Goal: Task Accomplishment & Management: Manage account settings

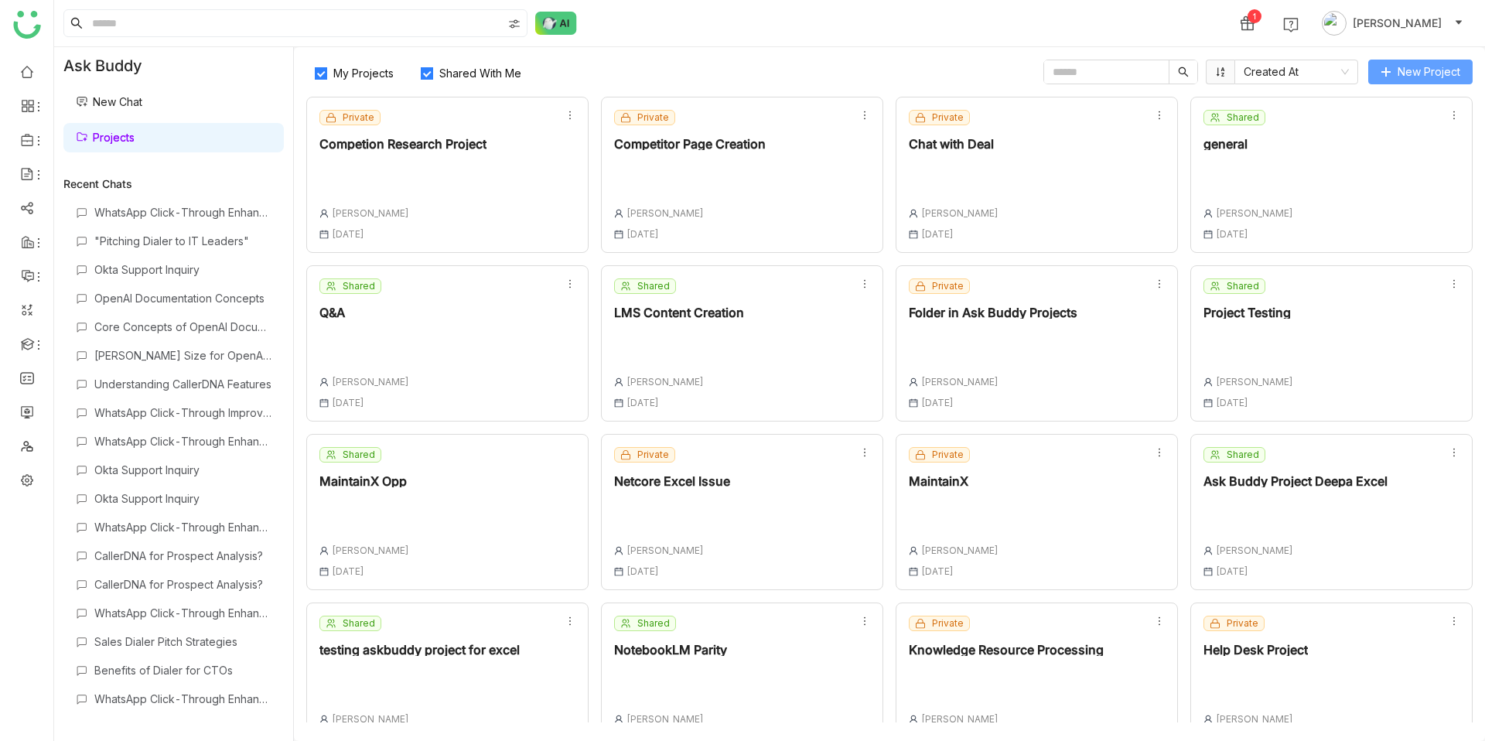
click at [1418, 74] on span "New Project" at bounding box center [1428, 71] width 63 height 17
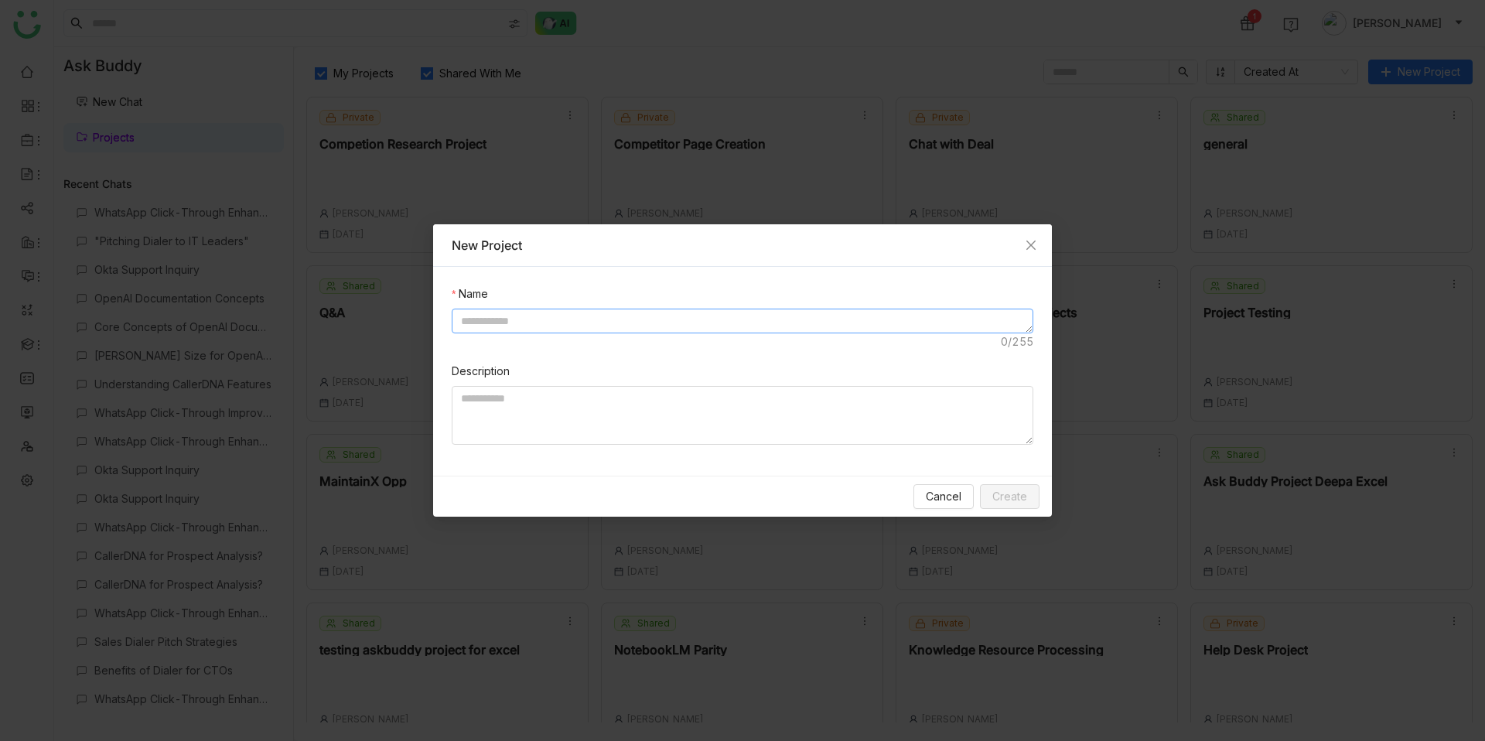
click at [642, 332] on textarea at bounding box center [742, 321] width 581 height 25
type textarea "*"
click at [387, 199] on nz-modal-container "New Project Name Description Cancel Create" at bounding box center [742, 370] width 1485 height 741
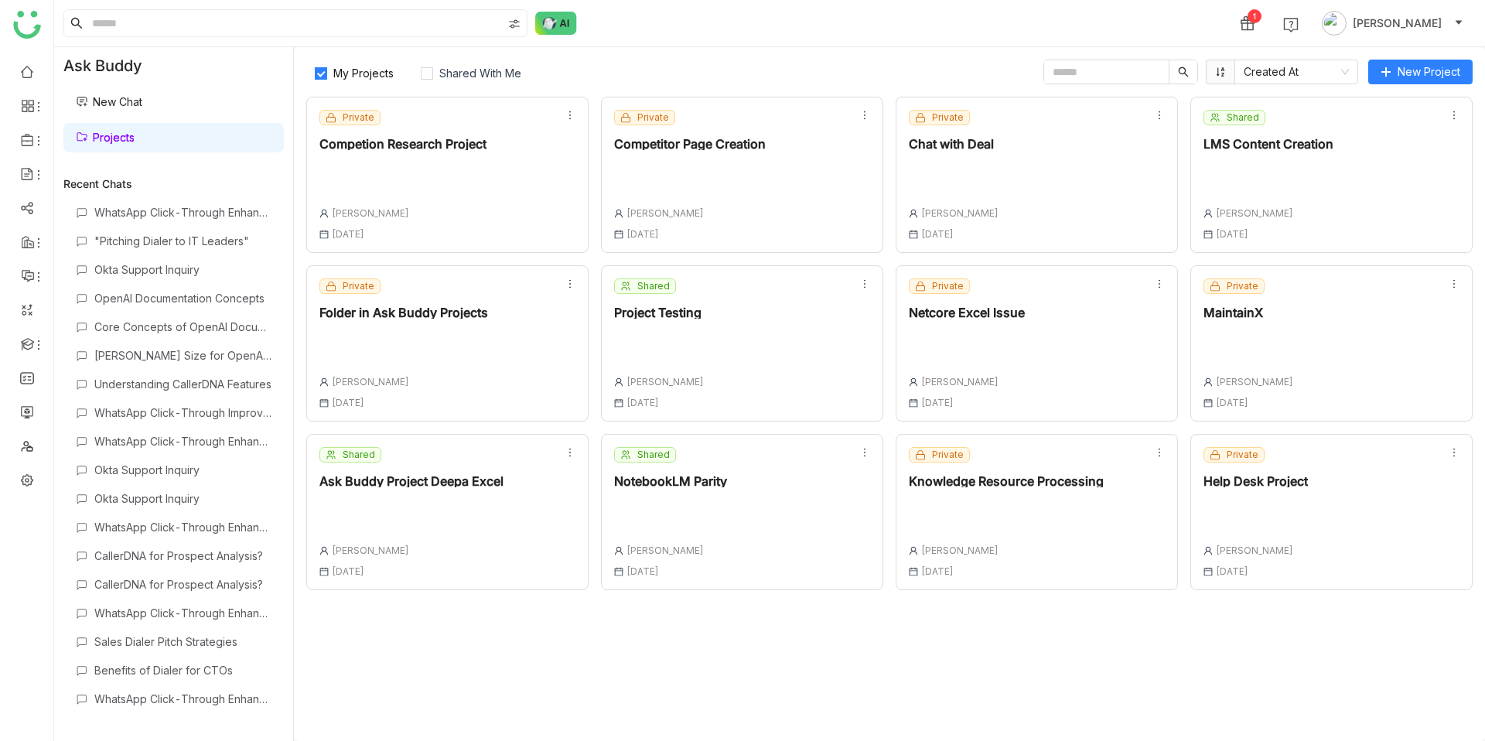
click at [1102, 136] on div "Private Chat with Deal [PERSON_NAME] [DATE]" at bounding box center [1036, 175] width 282 height 156
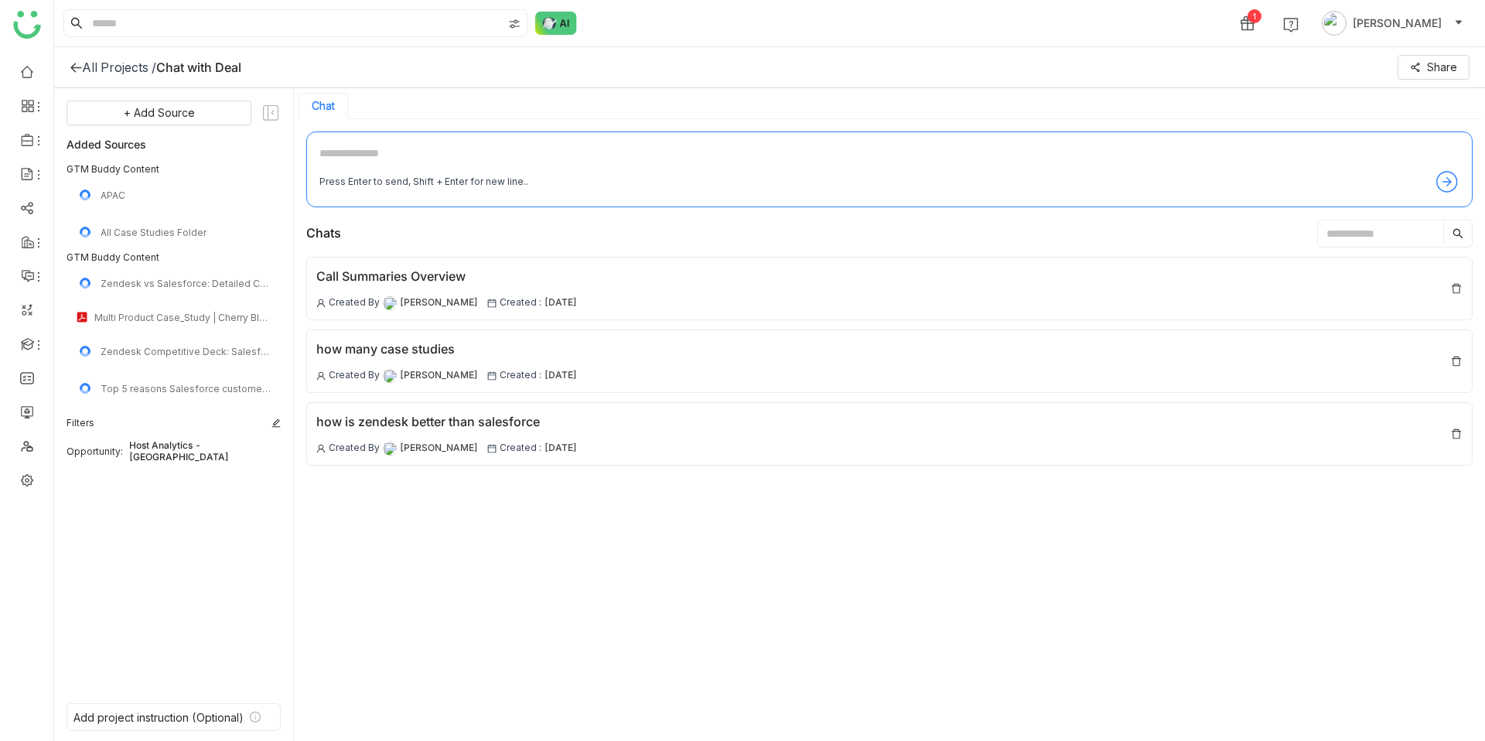
click at [272, 424] on icon at bounding box center [275, 422] width 9 height 9
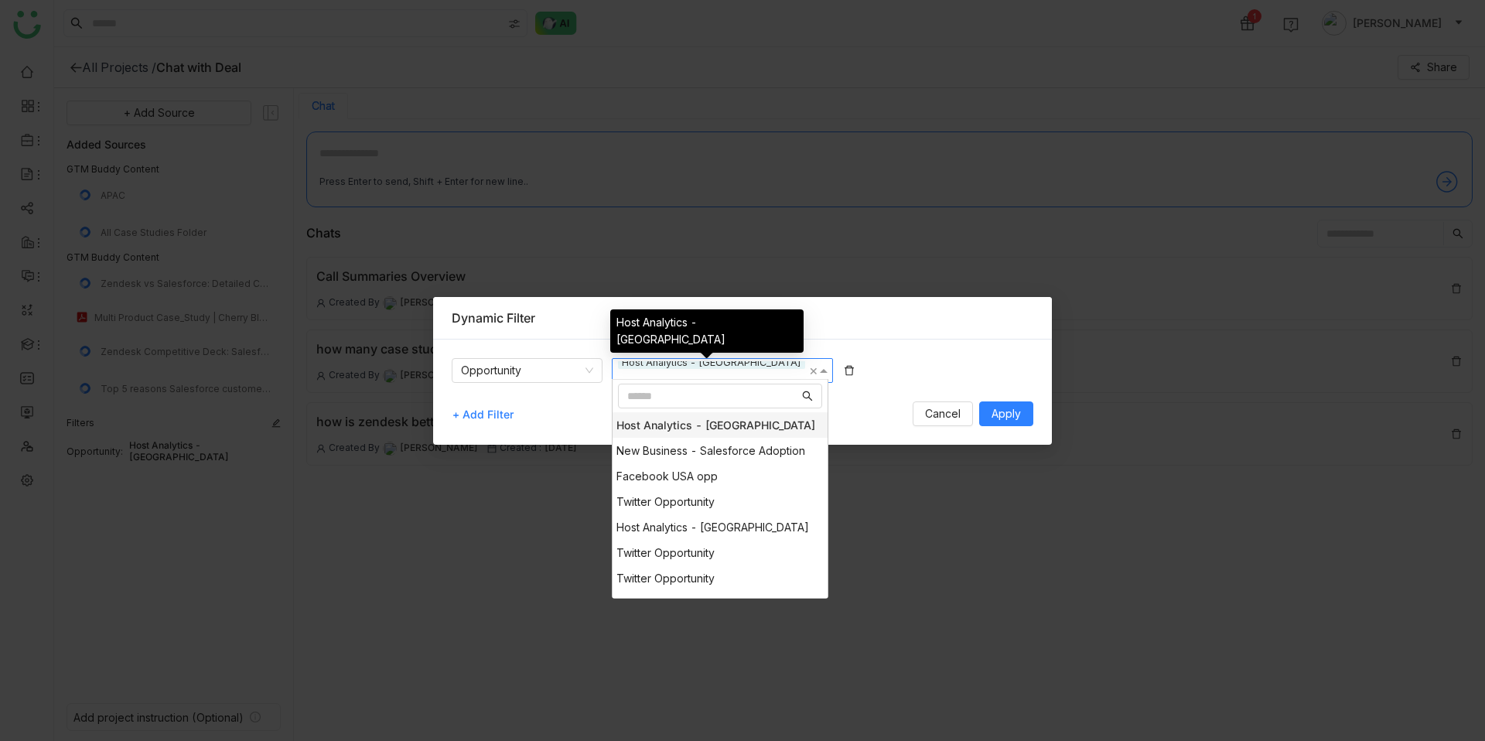
click at [686, 369] on span "Host Analytics - [GEOGRAPHIC_DATA]" at bounding box center [711, 362] width 187 height 13
click at [685, 400] on input "Options List" at bounding box center [713, 395] width 172 height 17
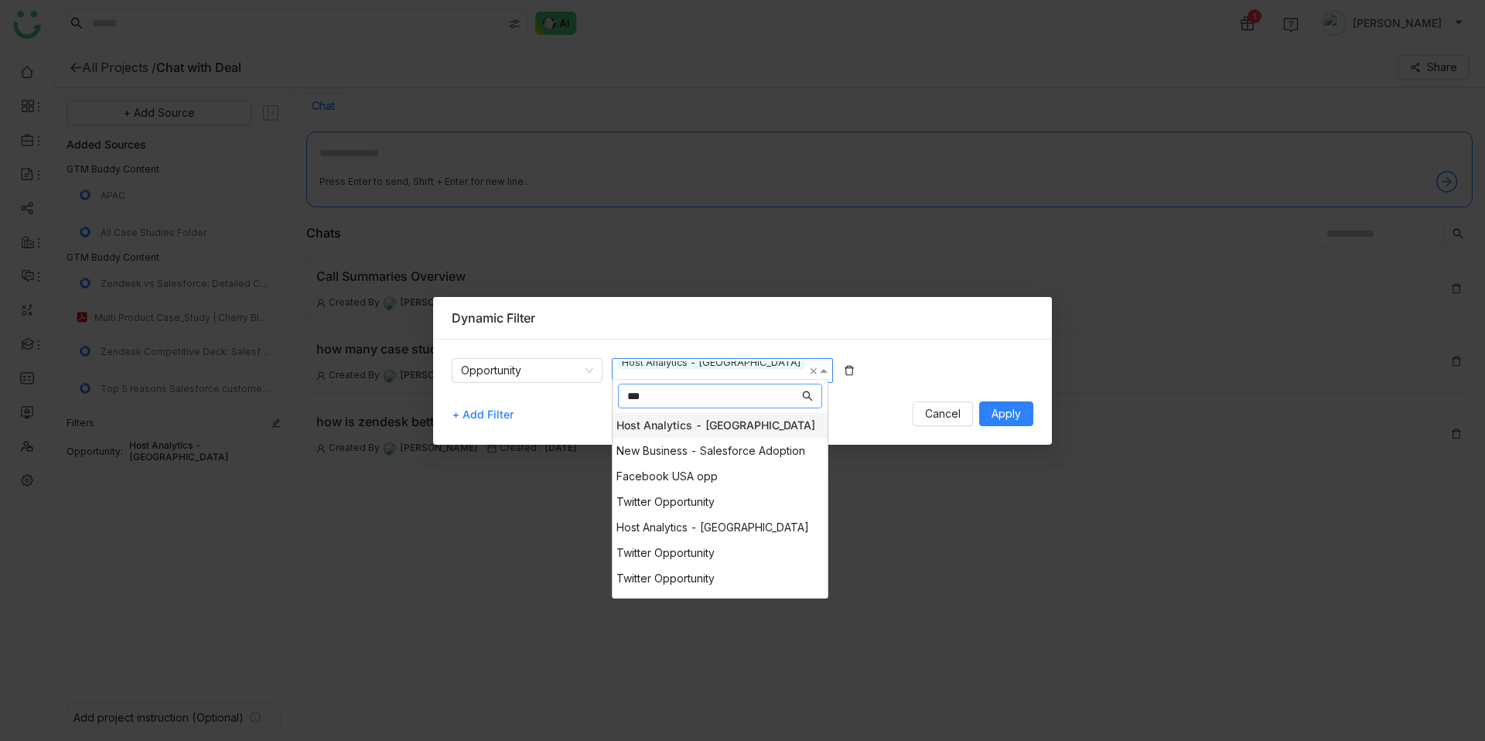
type input "****"
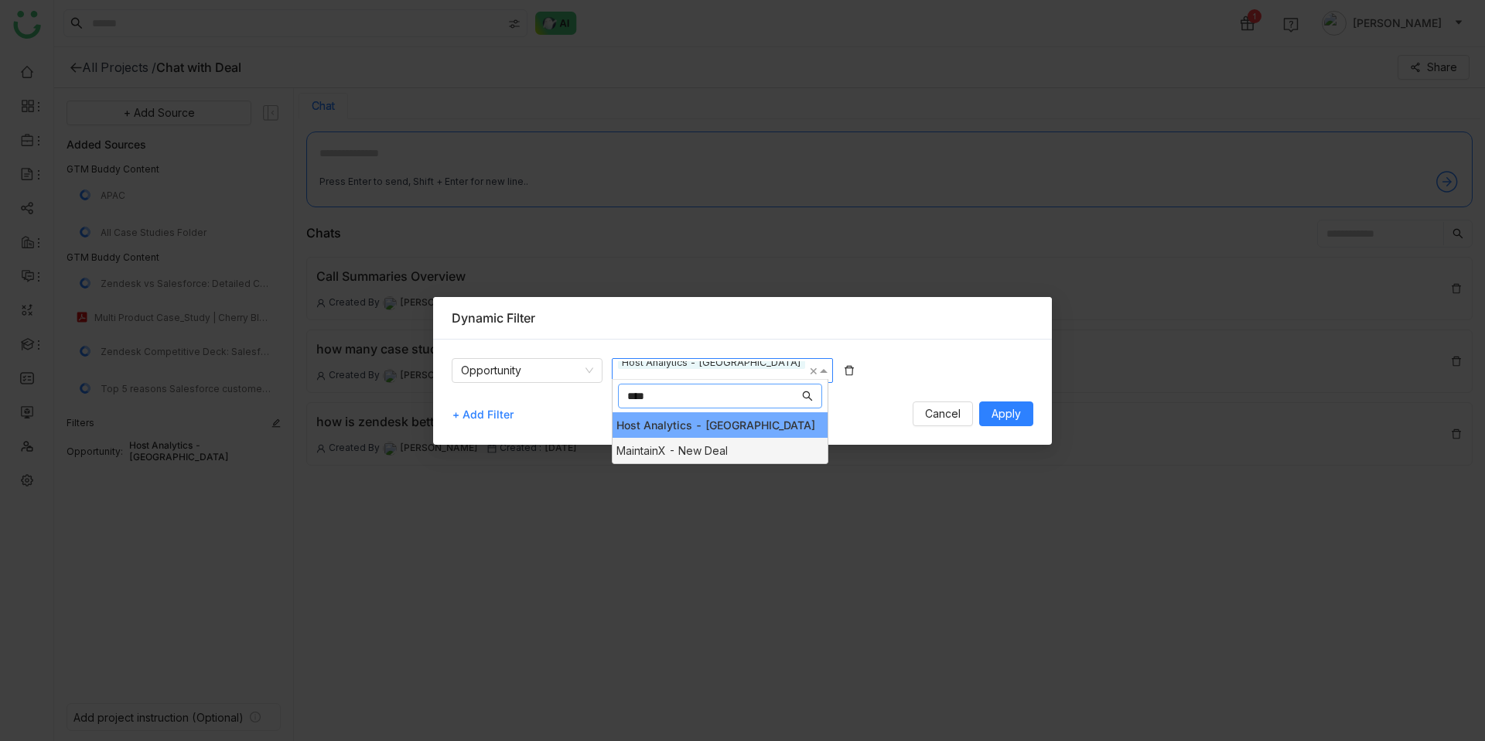
click at [702, 448] on span "MaintainX - New Deal" at bounding box center [671, 450] width 111 height 13
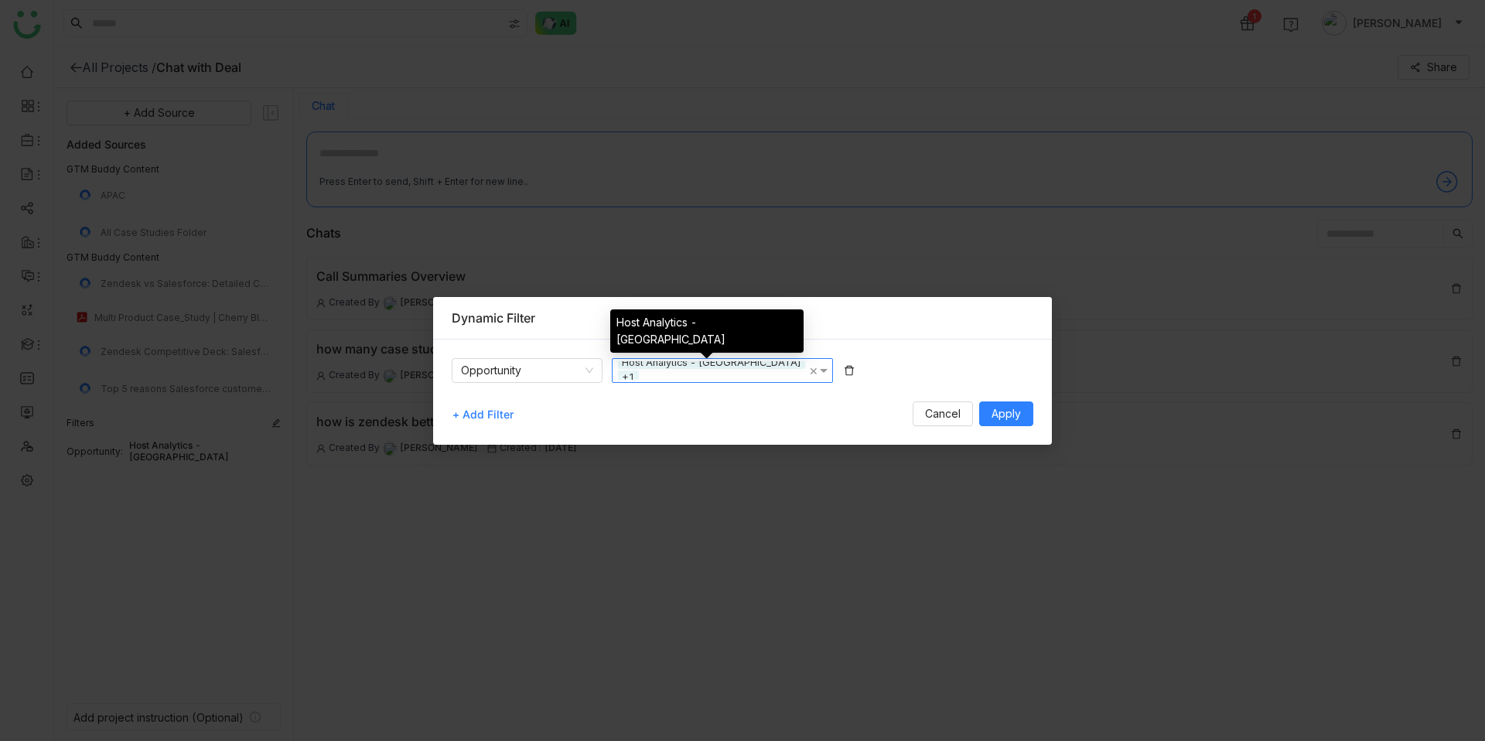
click at [709, 369] on span "Host Analytics - [GEOGRAPHIC_DATA]" at bounding box center [711, 362] width 187 height 13
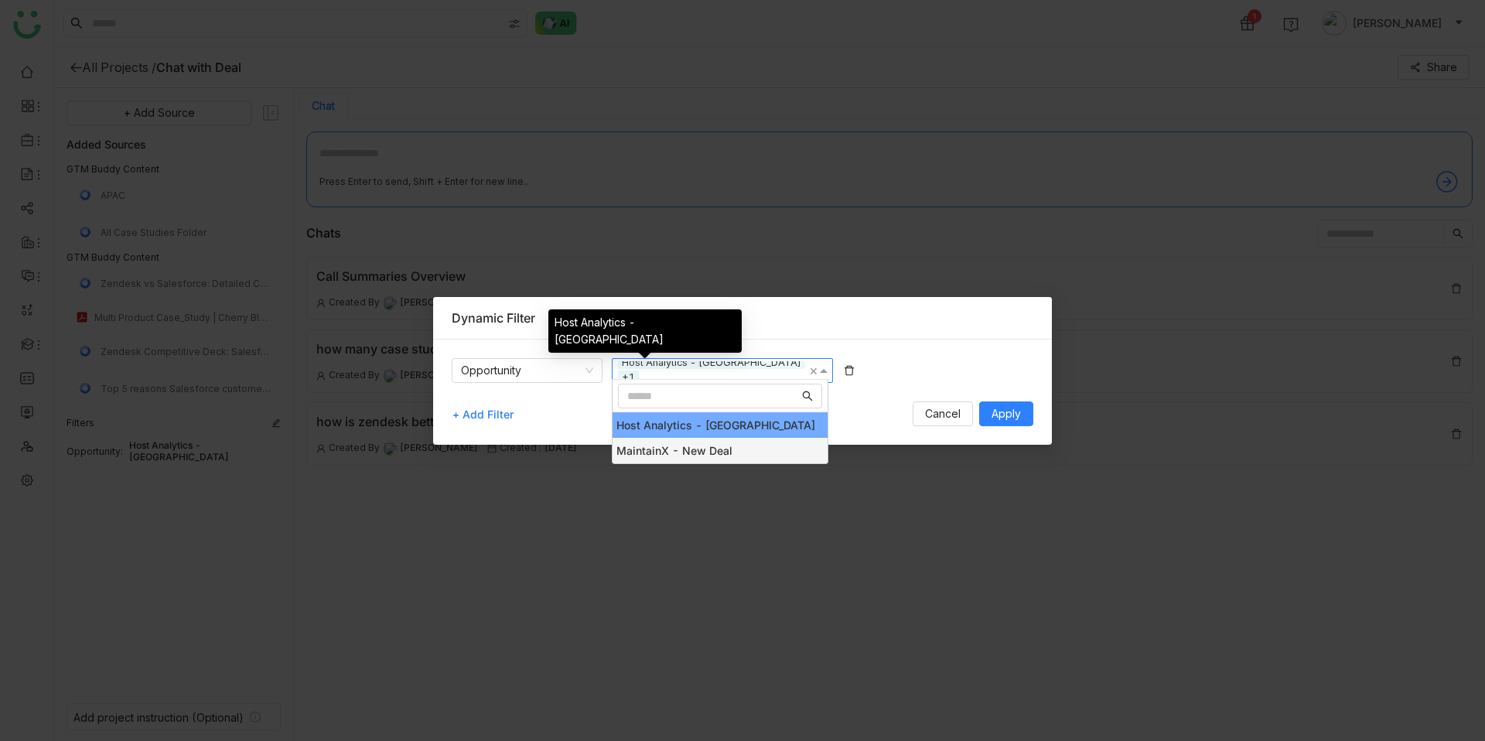
click at [709, 369] on span "Host Analytics - [GEOGRAPHIC_DATA]" at bounding box center [711, 362] width 187 height 13
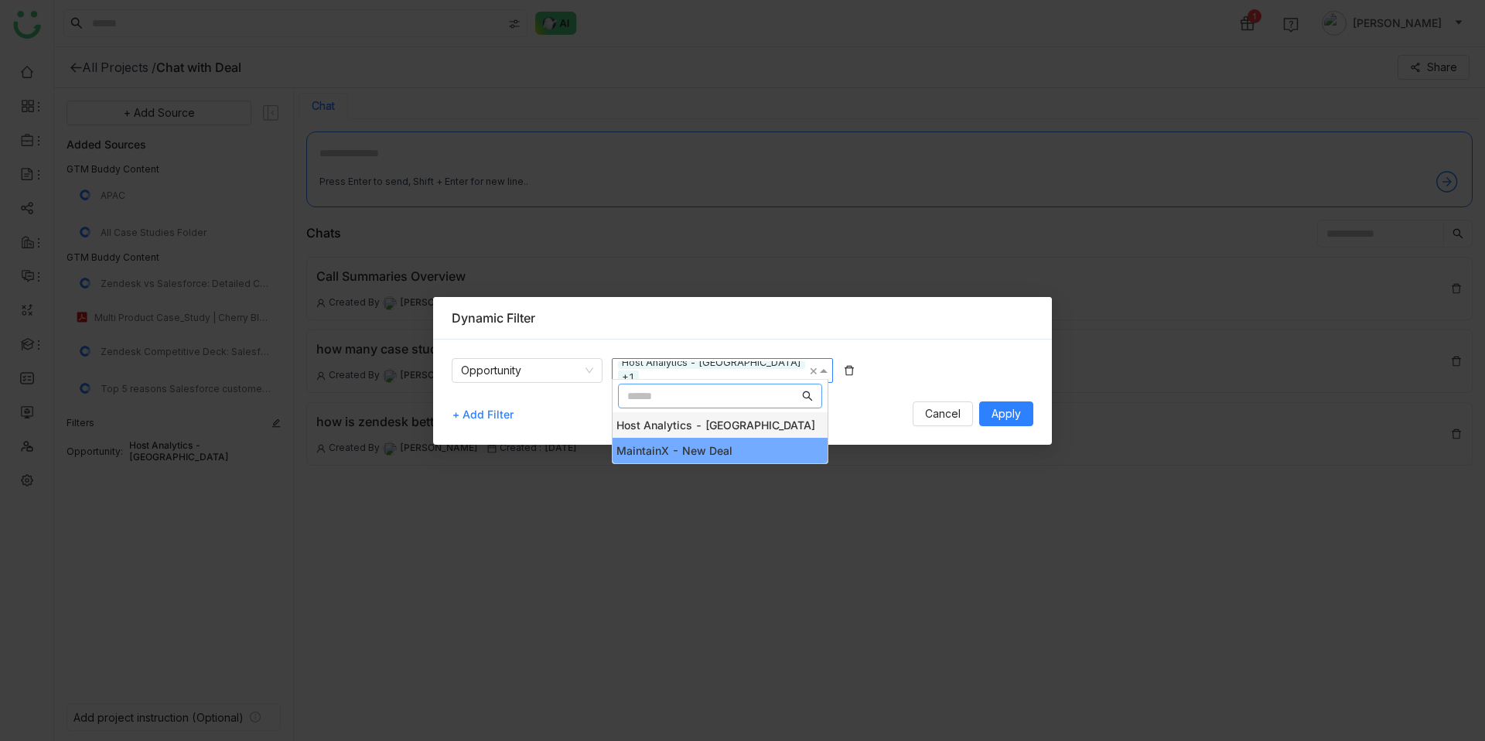
click at [737, 416] on div "Host Analytics - [GEOGRAPHIC_DATA]" at bounding box center [719, 425] width 215 height 26
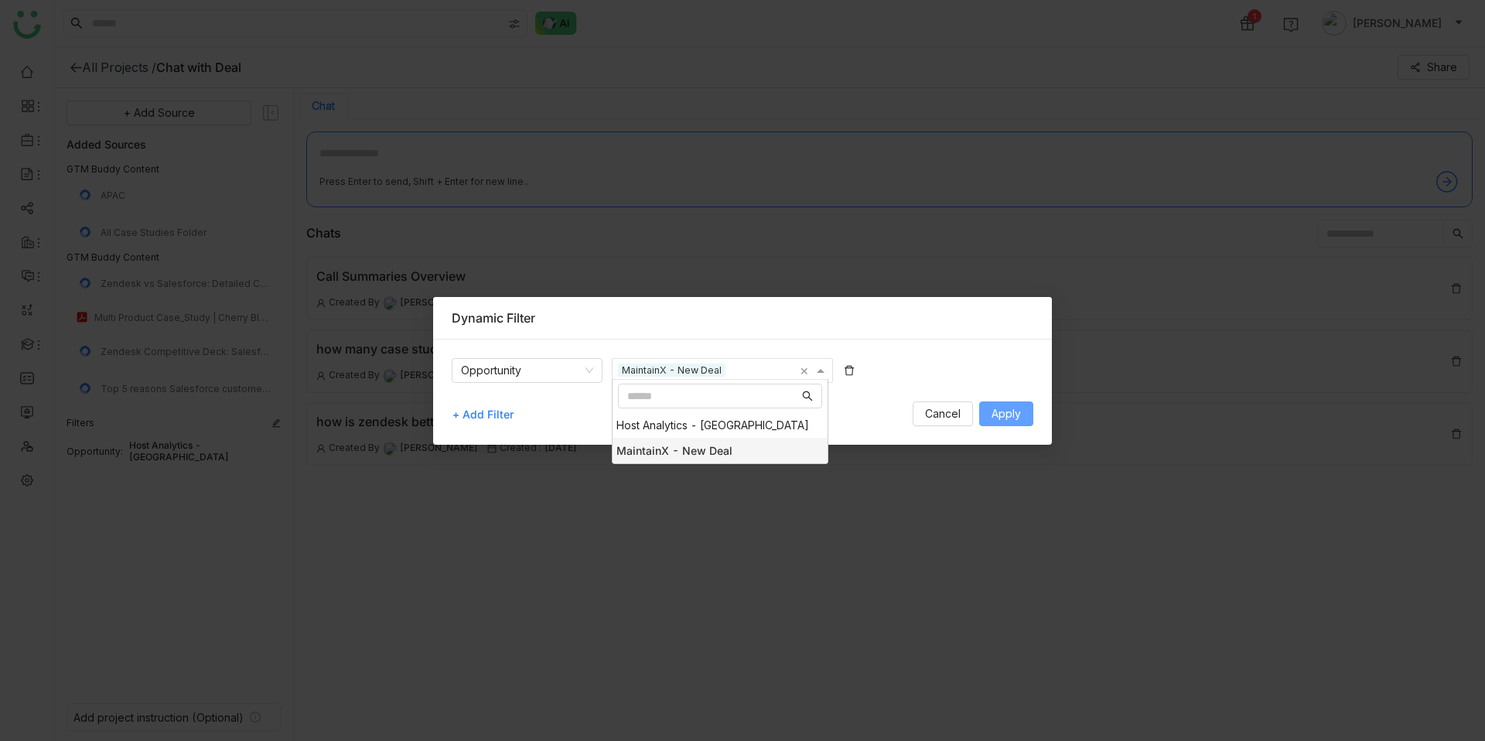
click at [1007, 413] on span "Apply" at bounding box center [1005, 413] width 29 height 17
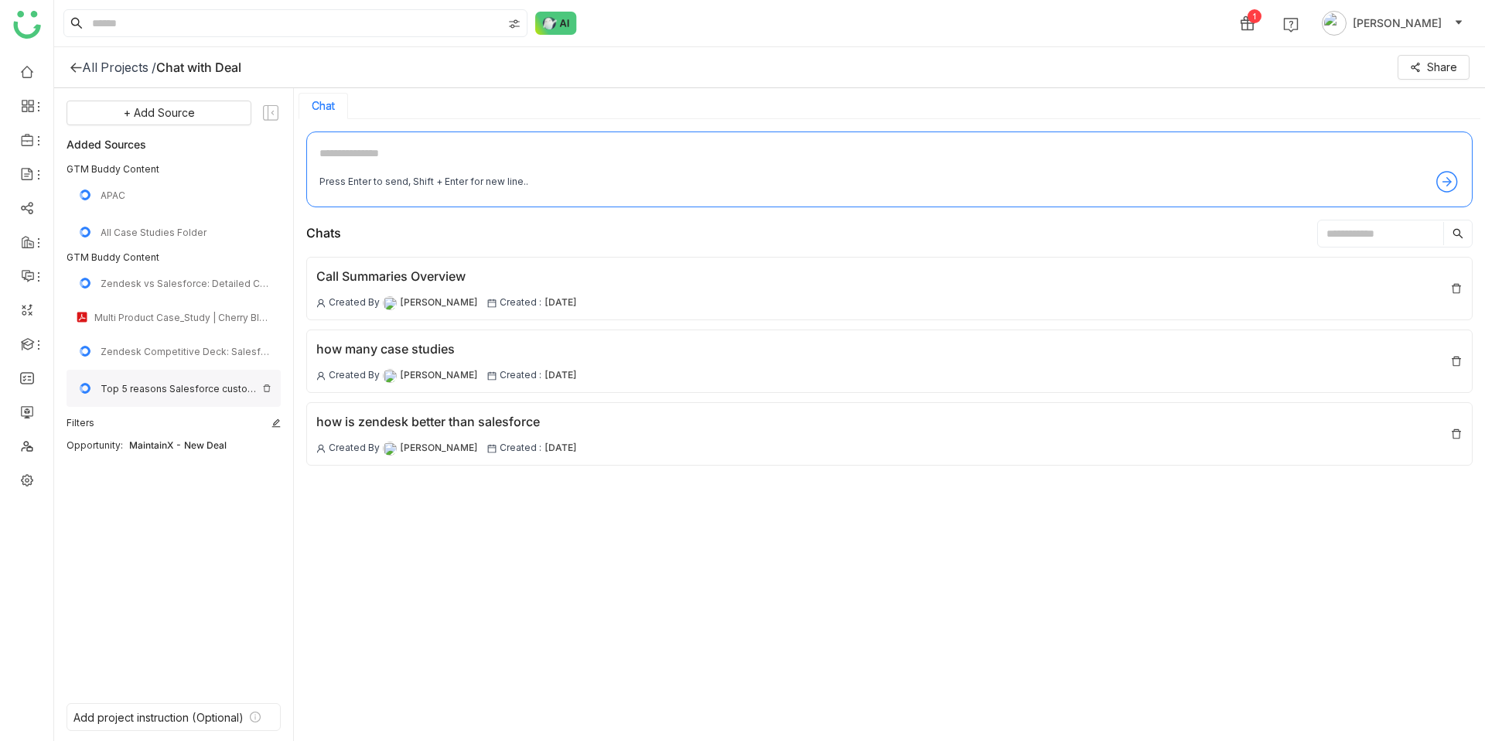
click at [265, 390] on img at bounding box center [266, 388] width 9 height 9
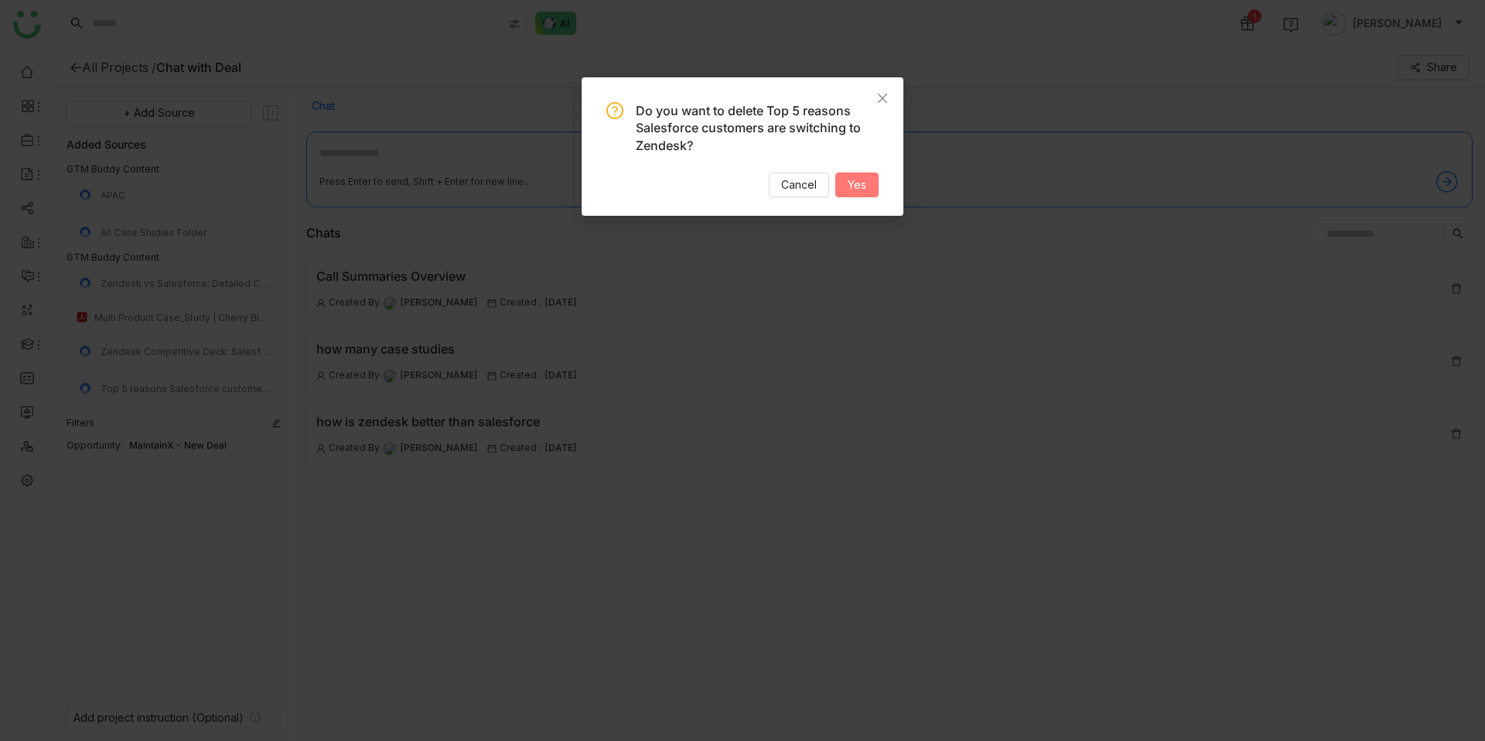
click at [849, 182] on span "Yes" at bounding box center [856, 184] width 19 height 17
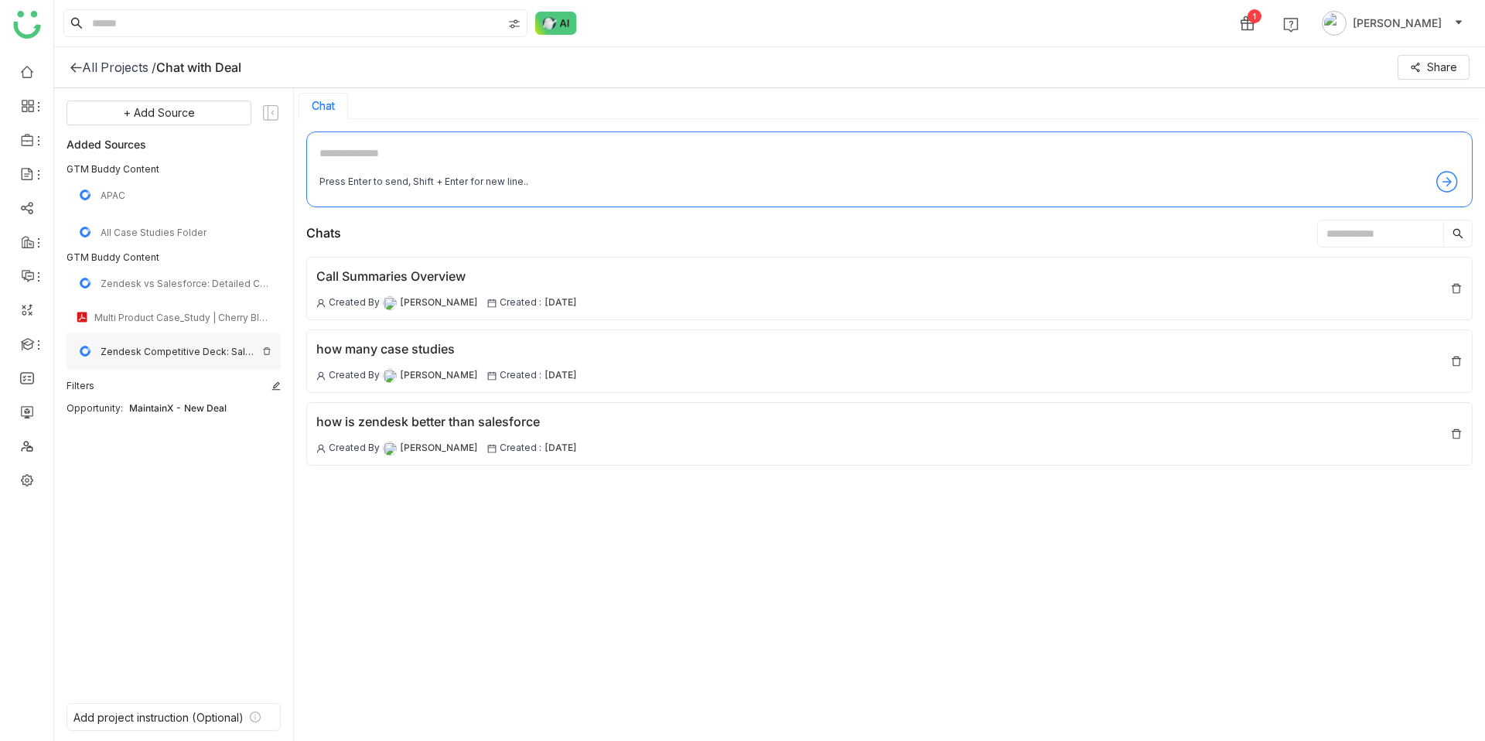
click at [268, 351] on img at bounding box center [266, 350] width 9 height 9
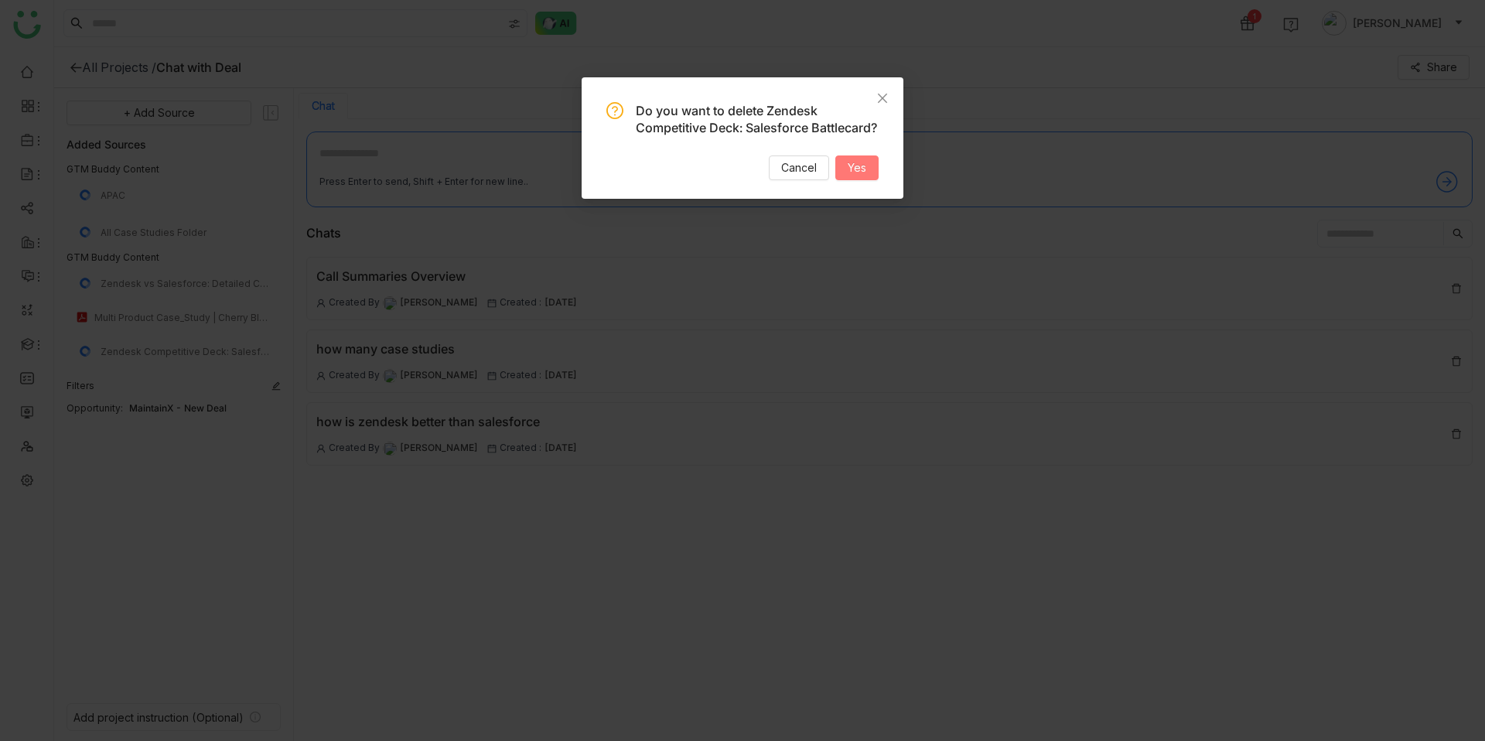
click at [864, 176] on span "Yes" at bounding box center [856, 167] width 19 height 17
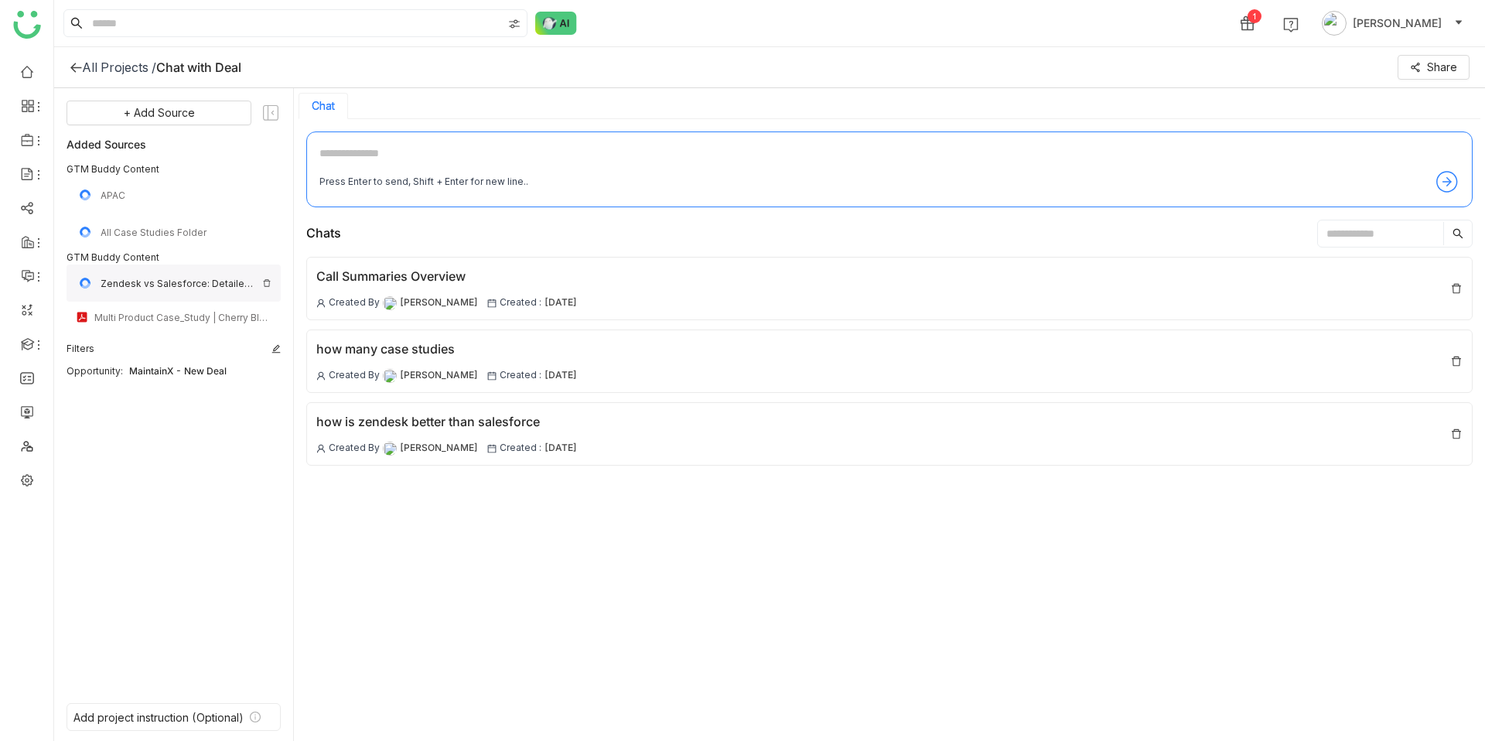
click at [266, 286] on img at bounding box center [266, 282] width 9 height 9
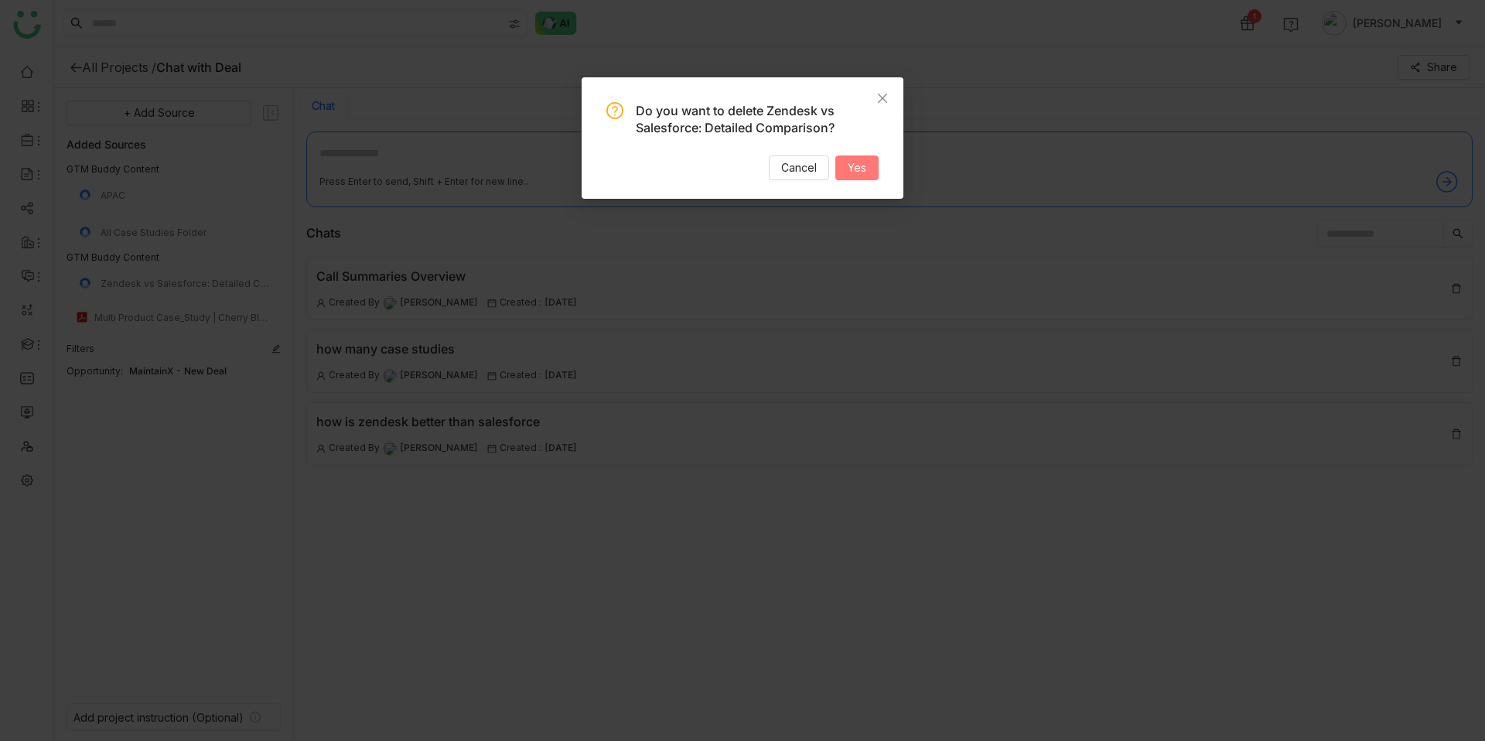
click at [853, 166] on span "Yes" at bounding box center [856, 167] width 19 height 17
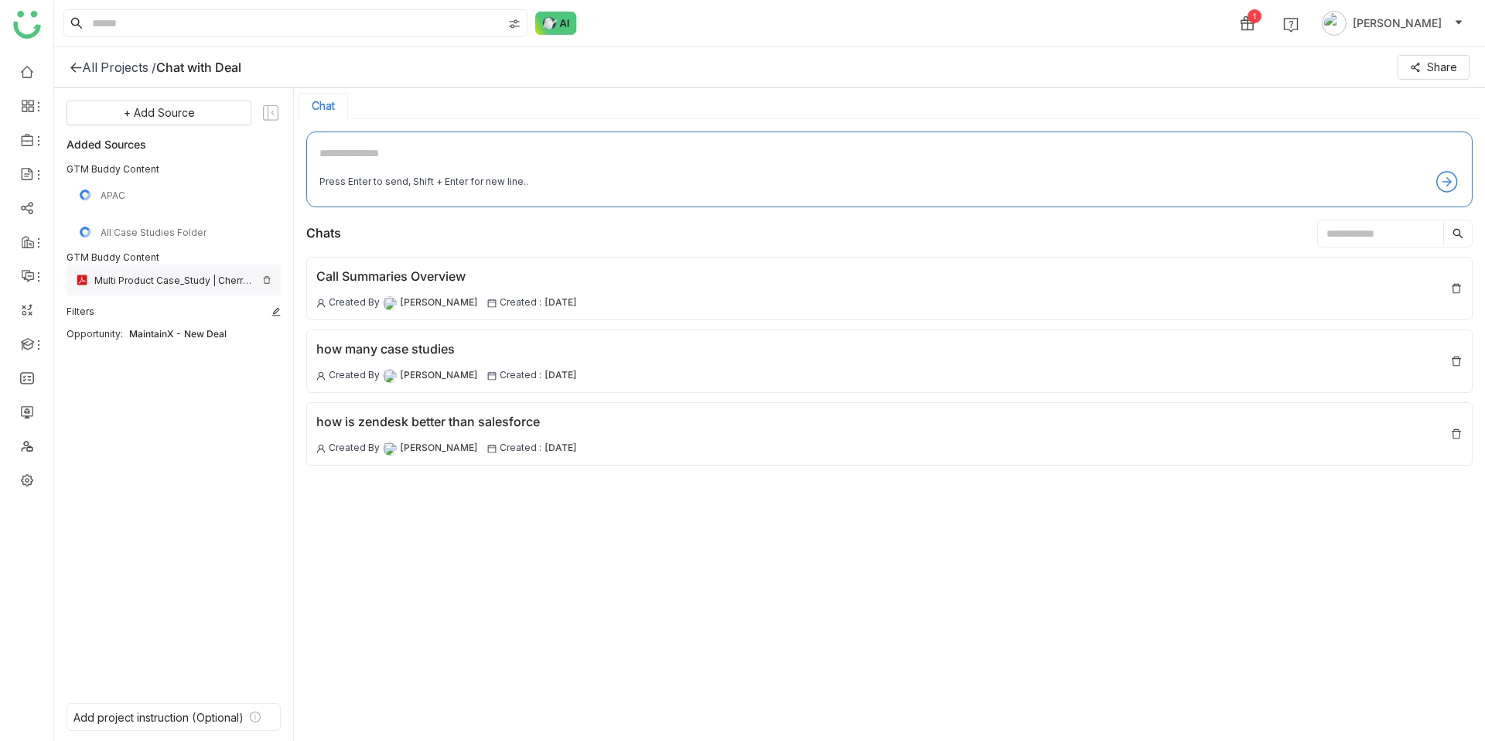
click at [269, 282] on img at bounding box center [266, 279] width 9 height 9
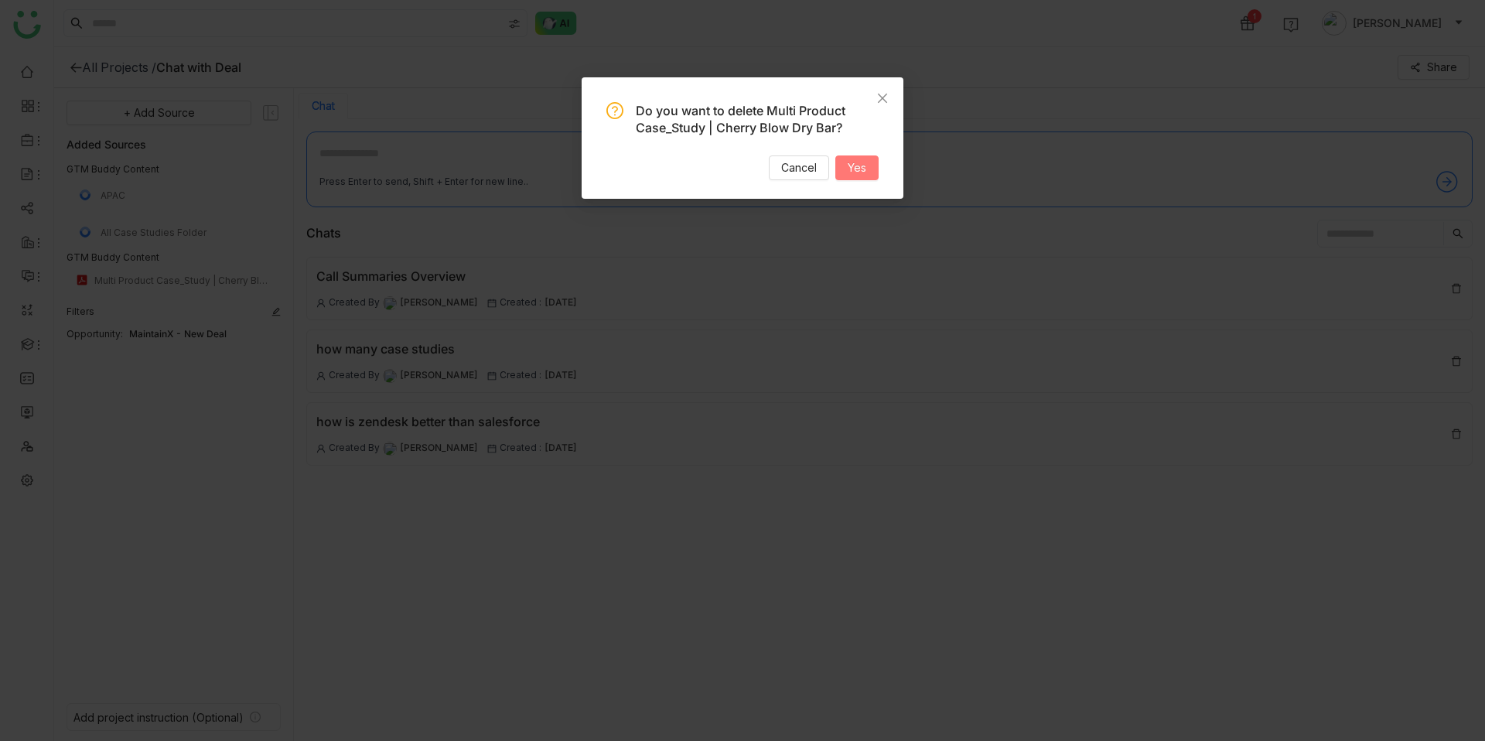
click at [866, 174] on button "Yes" at bounding box center [856, 167] width 43 height 25
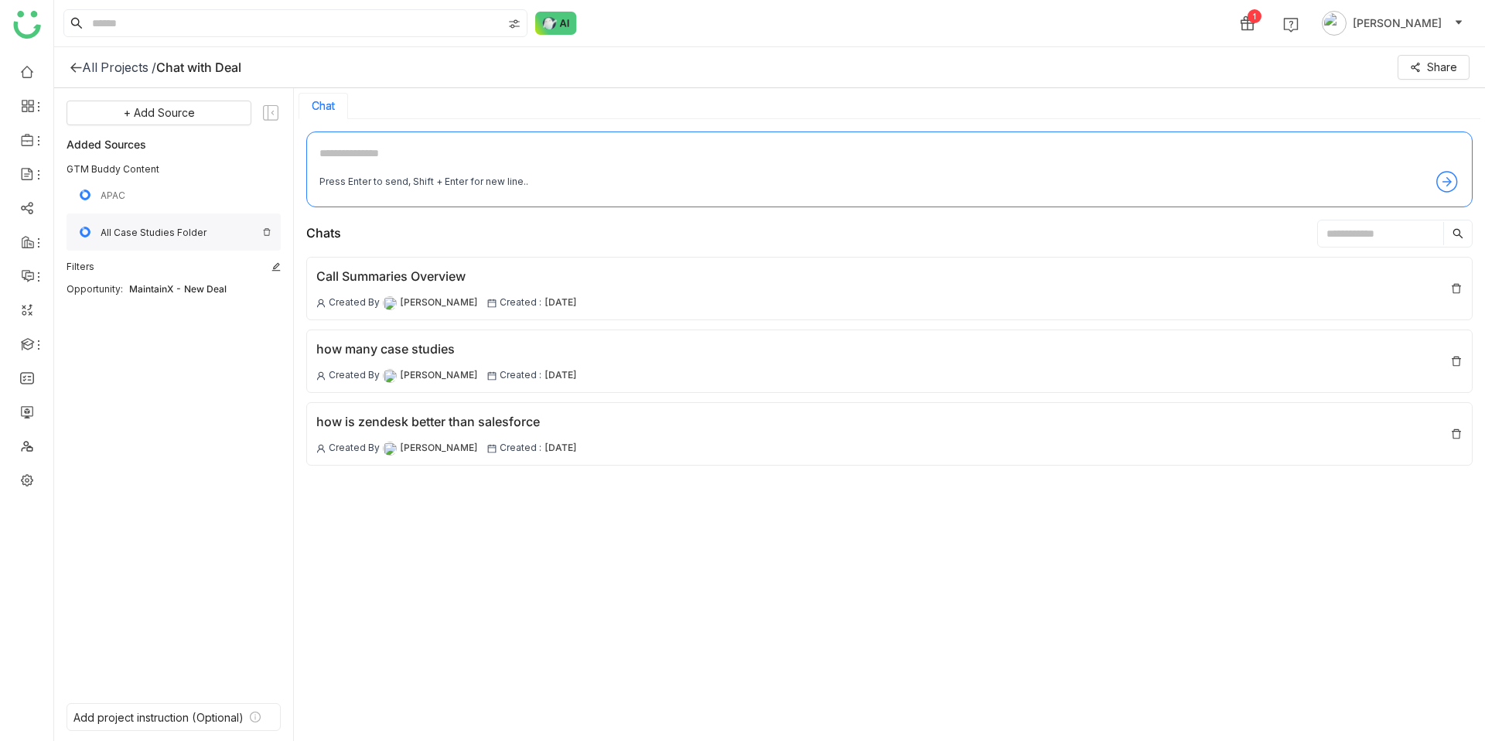
click at [264, 230] on img at bounding box center [266, 231] width 9 height 9
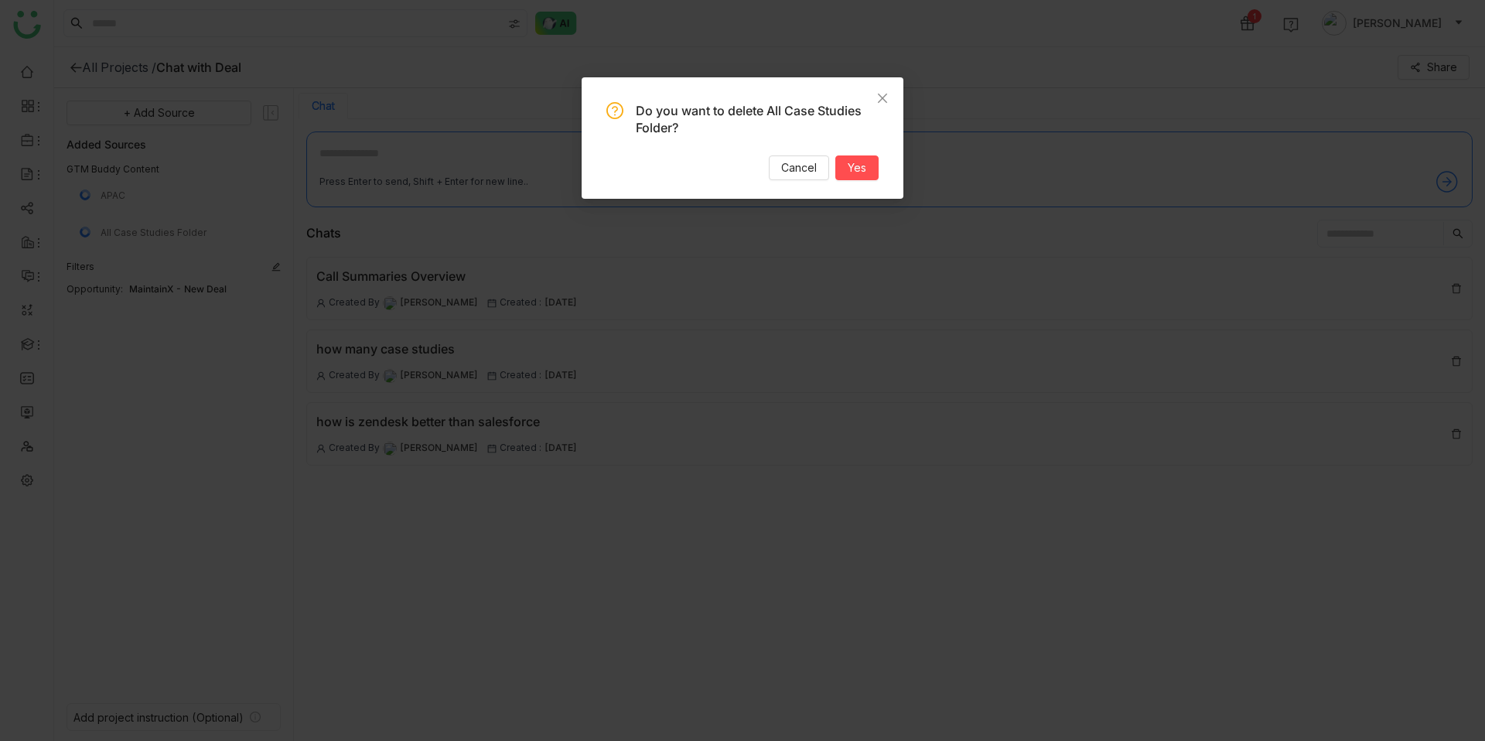
click at [881, 161] on div "Do you want to delete All Case Studies Folder? Cancel Yes" at bounding box center [742, 137] width 322 height 121
click at [869, 169] on button "Yes" at bounding box center [856, 167] width 43 height 25
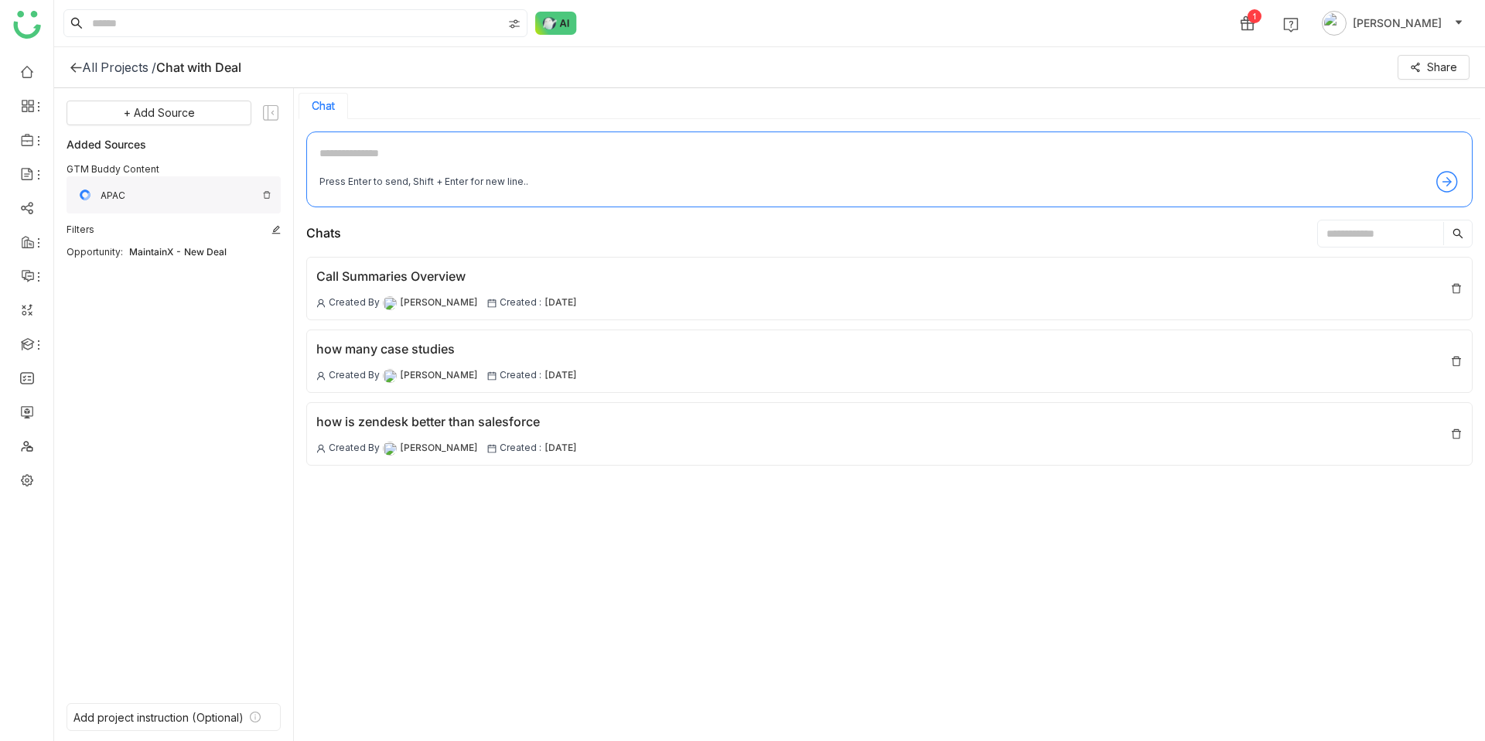
click at [264, 197] on img at bounding box center [266, 194] width 9 height 9
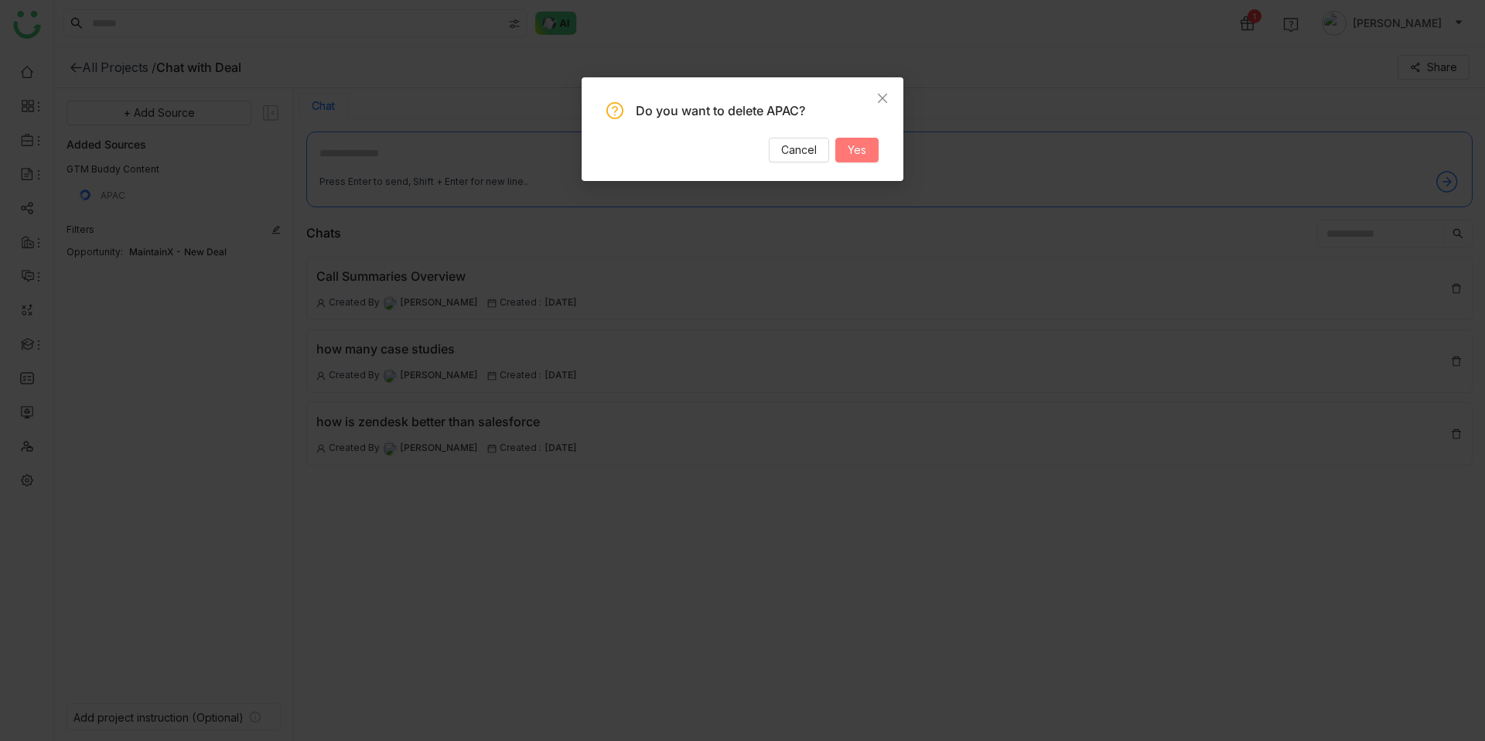
click at [849, 157] on span "Yes" at bounding box center [856, 150] width 19 height 17
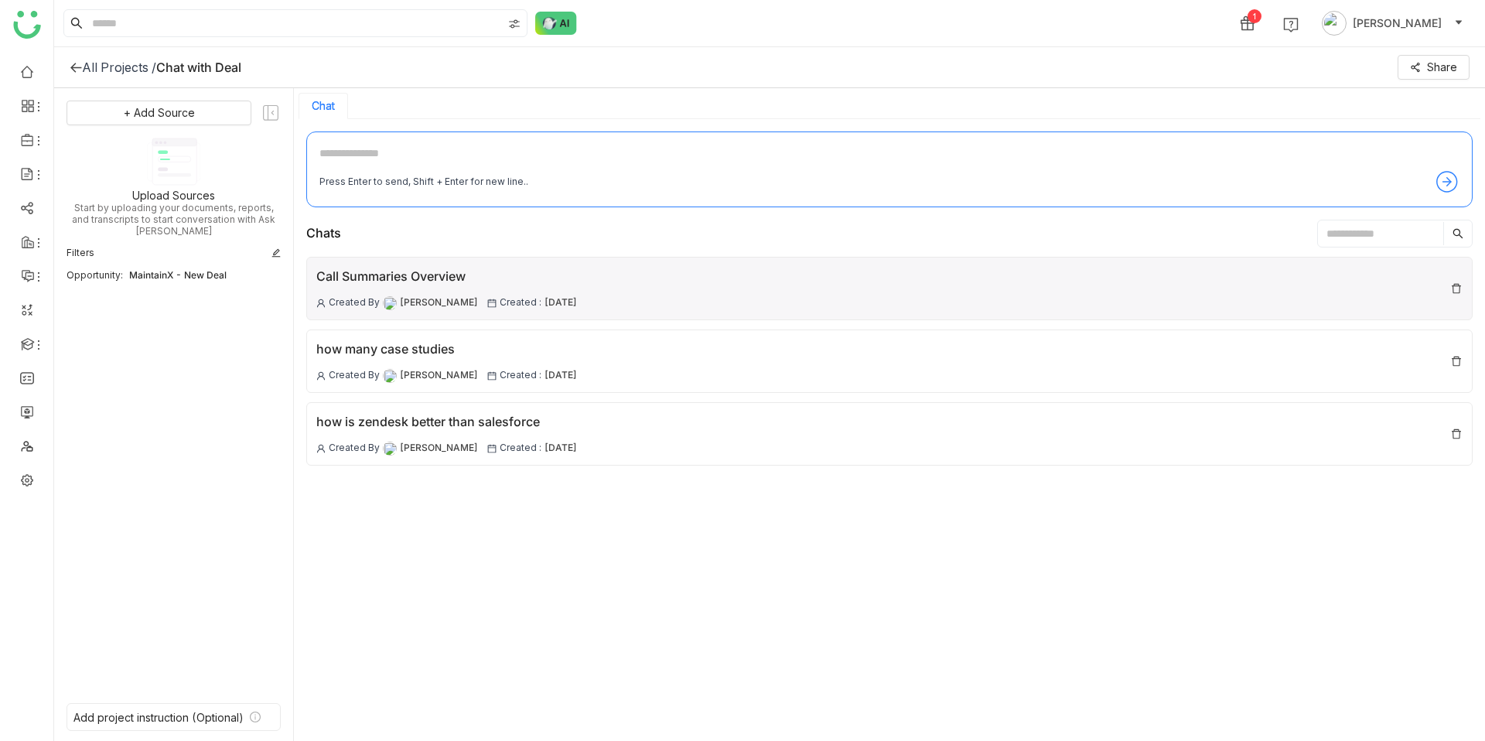
click at [403, 279] on div "Call Summaries Overview" at bounding box center [446, 276] width 261 height 19
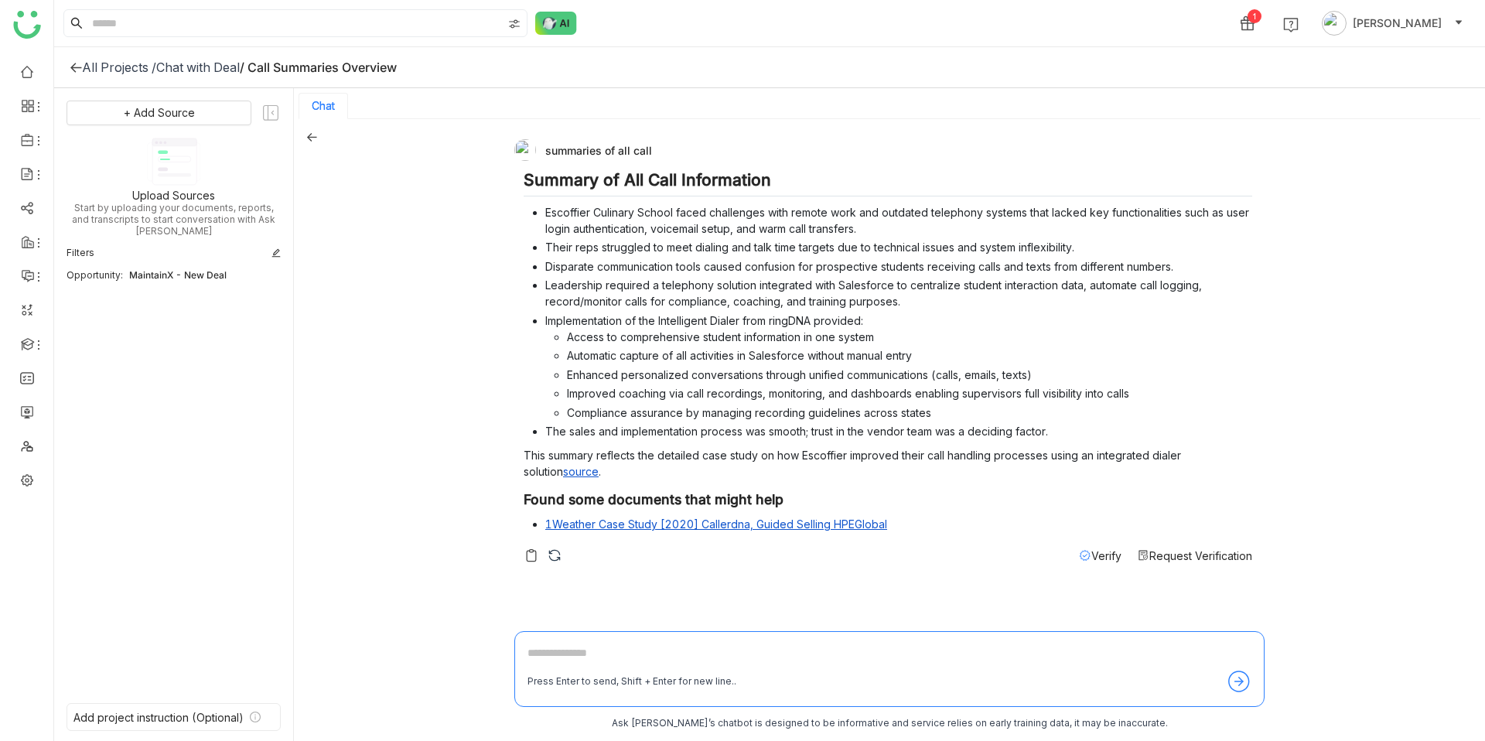
click at [555, 555] on div "Verify Request Verification" at bounding box center [887, 555] width 728 height 16
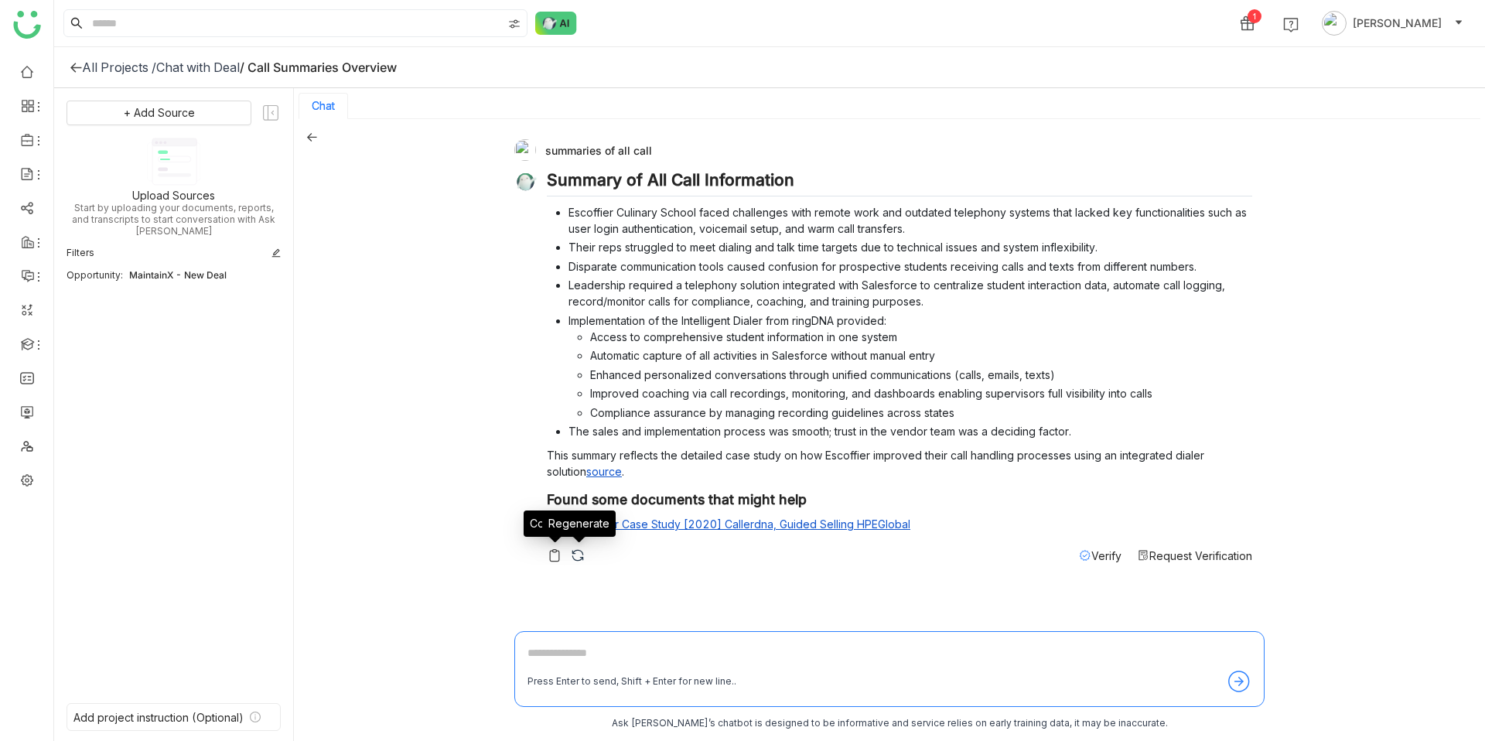
click at [578, 558] on img at bounding box center [577, 554] width 15 height 15
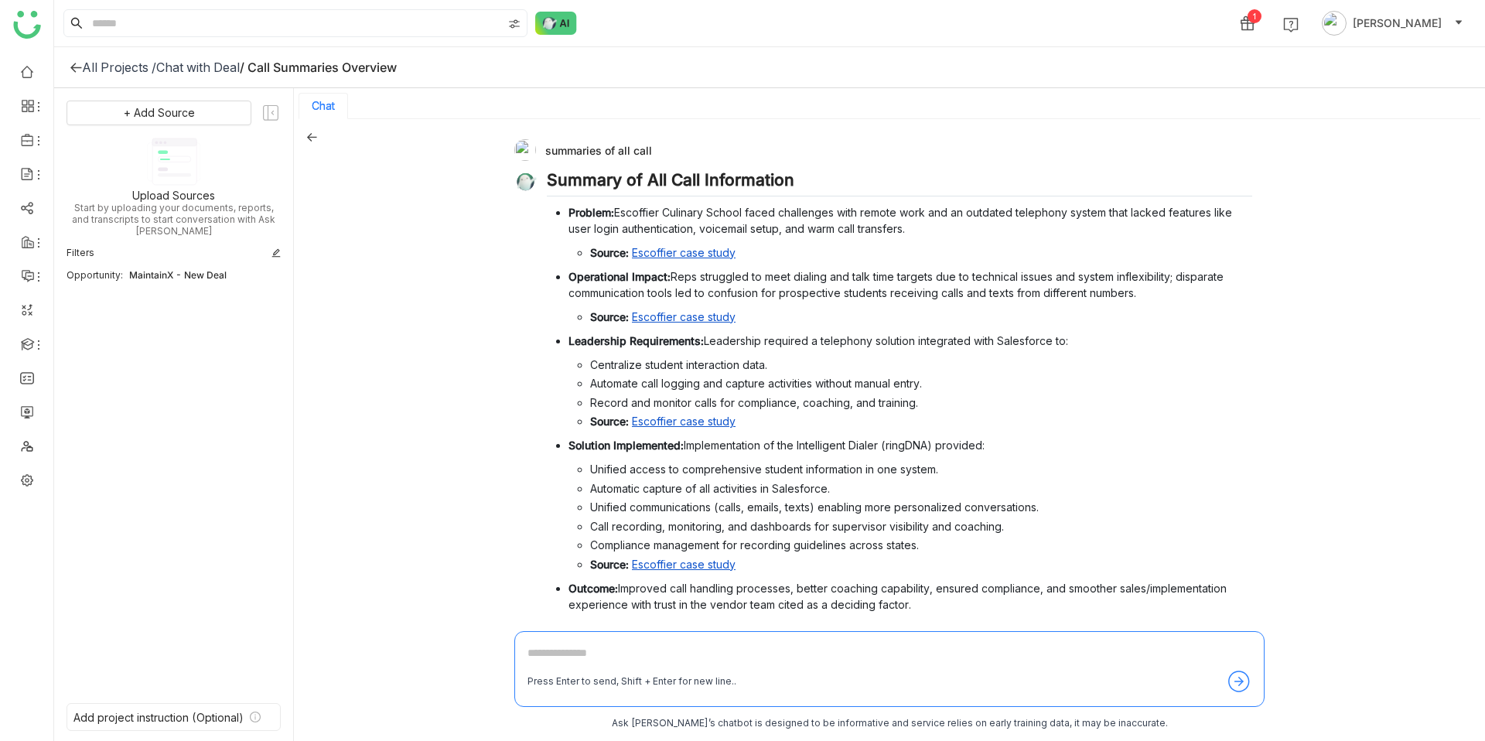
drag, startPoint x: 124, startPoint y: 262, endPoint x: 252, endPoint y: 256, distance: 128.5
click at [253, 269] on div "Opportunity: MaintainX - New Deal" at bounding box center [173, 275] width 214 height 12
drag, startPoint x: 252, startPoint y: 256, endPoint x: 128, endPoint y: 263, distance: 124.7
click at [125, 260] on div "+ Add Source Upload Sources Start by uploading your documents, reports, and tra…" at bounding box center [173, 393] width 214 height 584
click at [129, 269] on div "MaintainX - New Deal" at bounding box center [205, 275] width 152 height 12
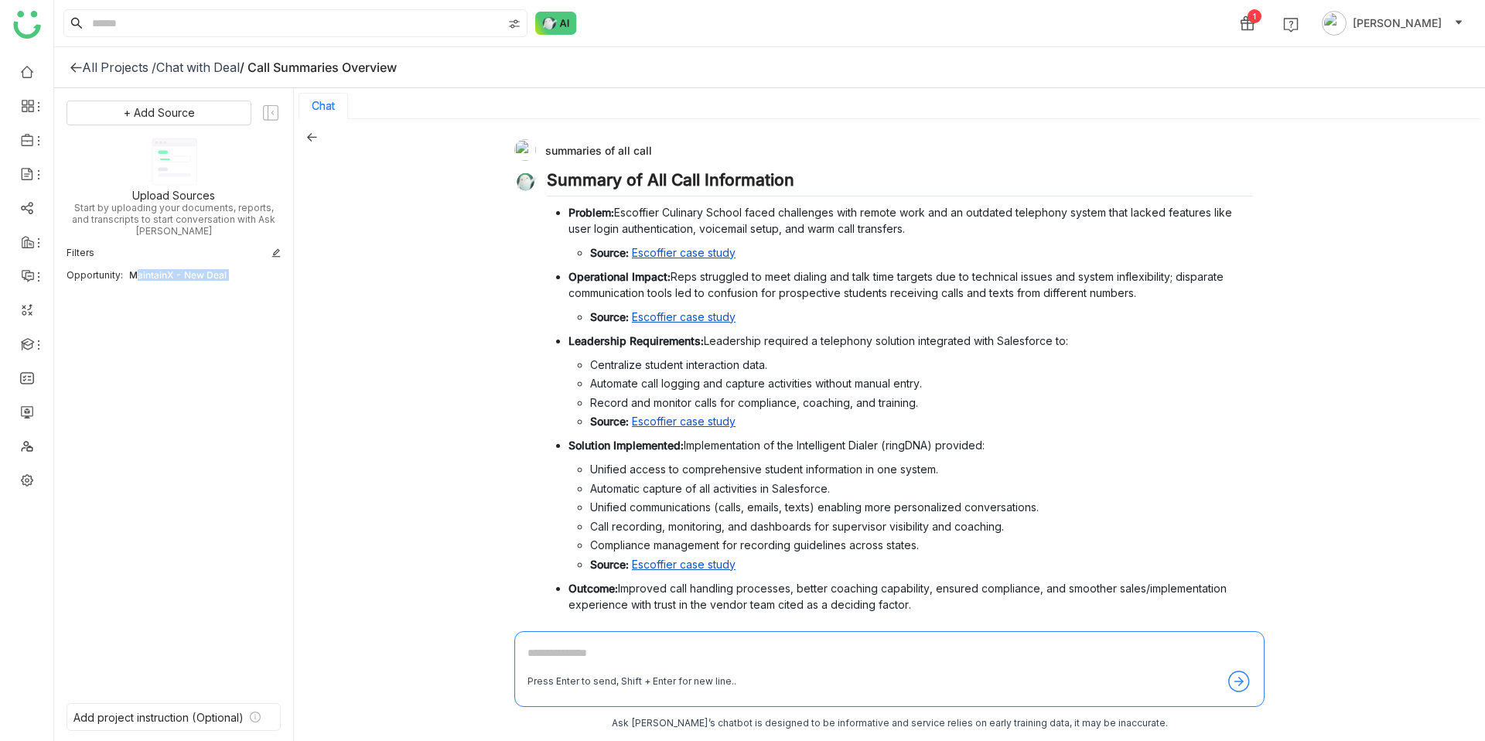
drag, startPoint x: 128, startPoint y: 261, endPoint x: 251, endPoint y: 257, distance: 123.0
click at [251, 269] on div "MaintainX - New Deal" at bounding box center [205, 275] width 152 height 12
click at [251, 251] on div "+ Add Source Upload Sources Start by uploading your documents, reports, and tra…" at bounding box center [173, 393] width 214 height 584
drag, startPoint x: 235, startPoint y: 259, endPoint x: 134, endPoint y: 263, distance: 101.4
click at [134, 269] on div "MaintainX - New Deal" at bounding box center [205, 275] width 152 height 12
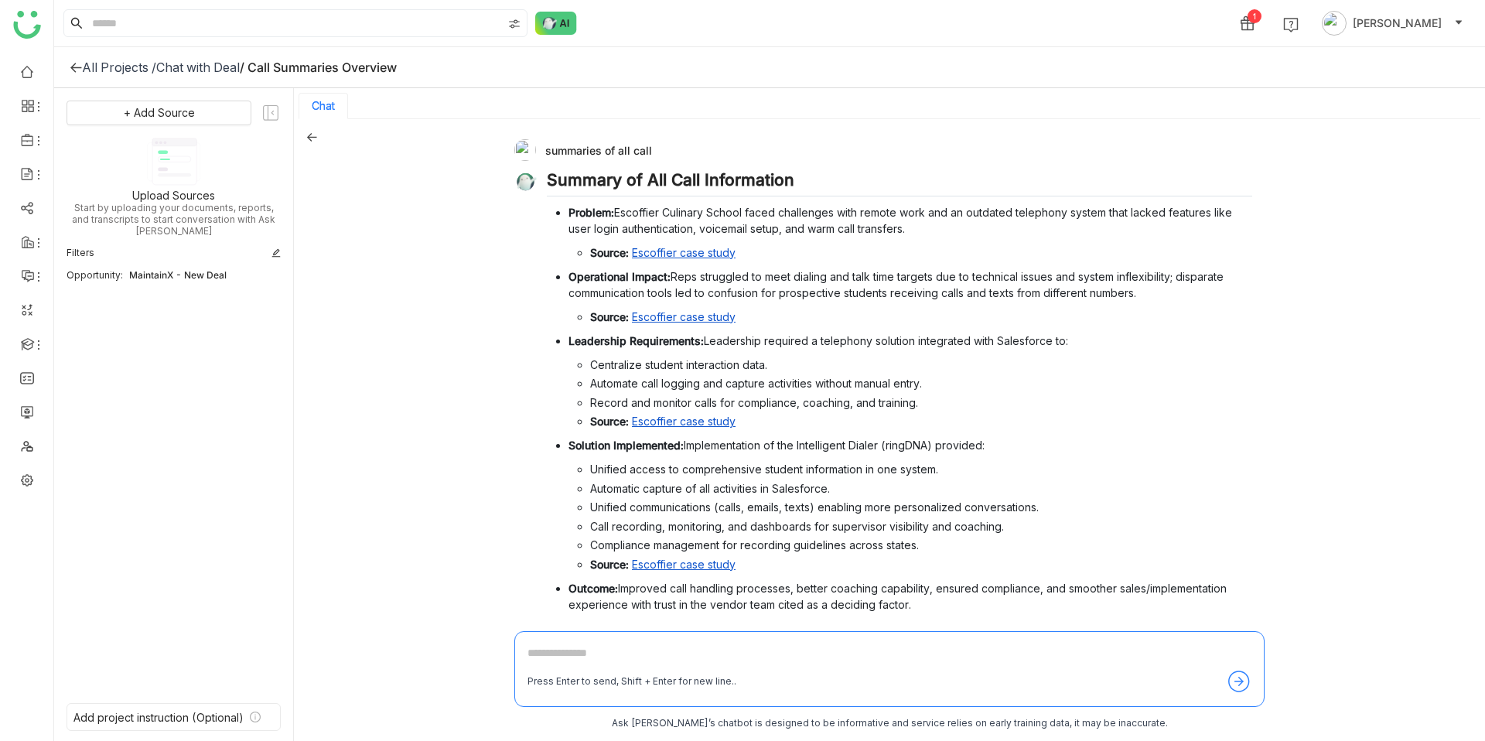
click at [563, 664] on textarea at bounding box center [889, 656] width 724 height 25
type textarea "**********"
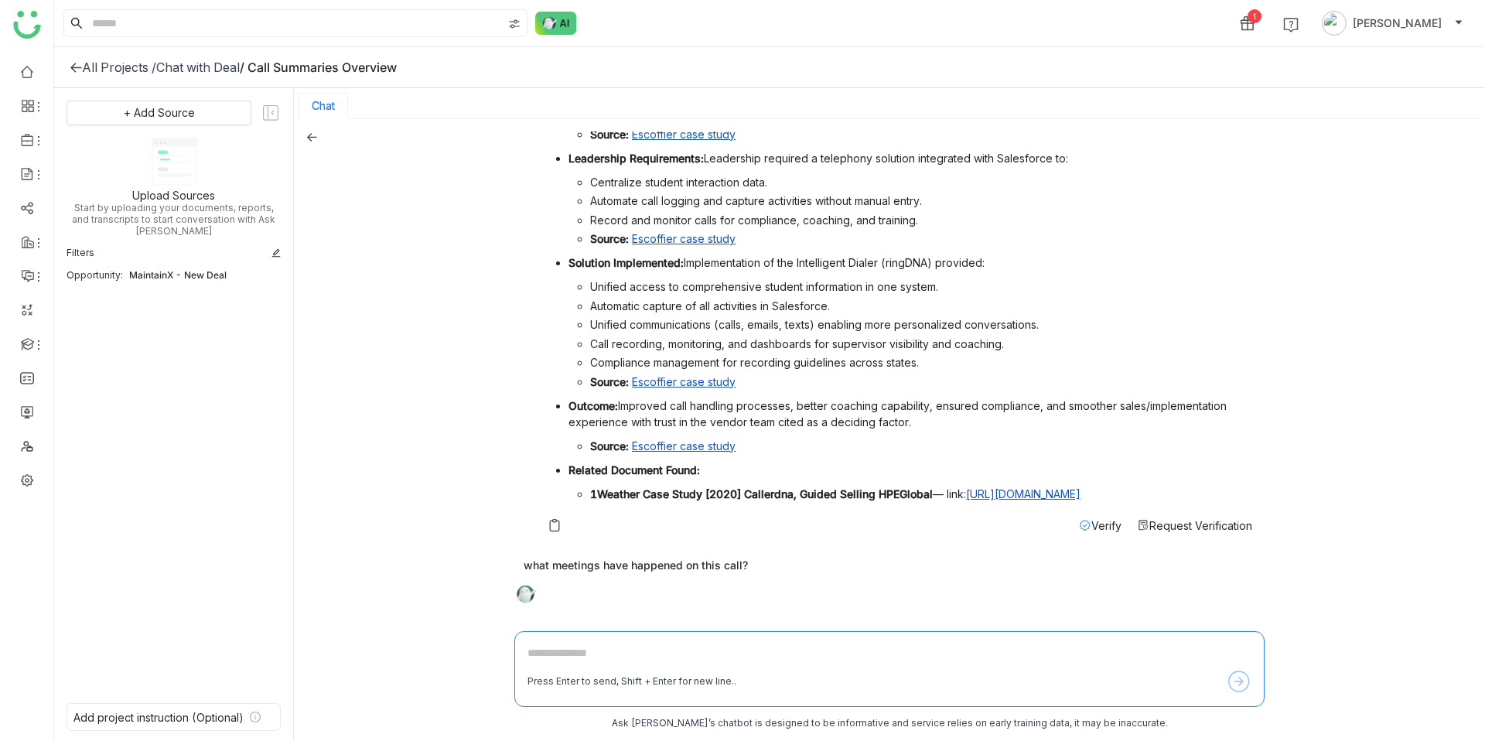
scroll to position [199, 0]
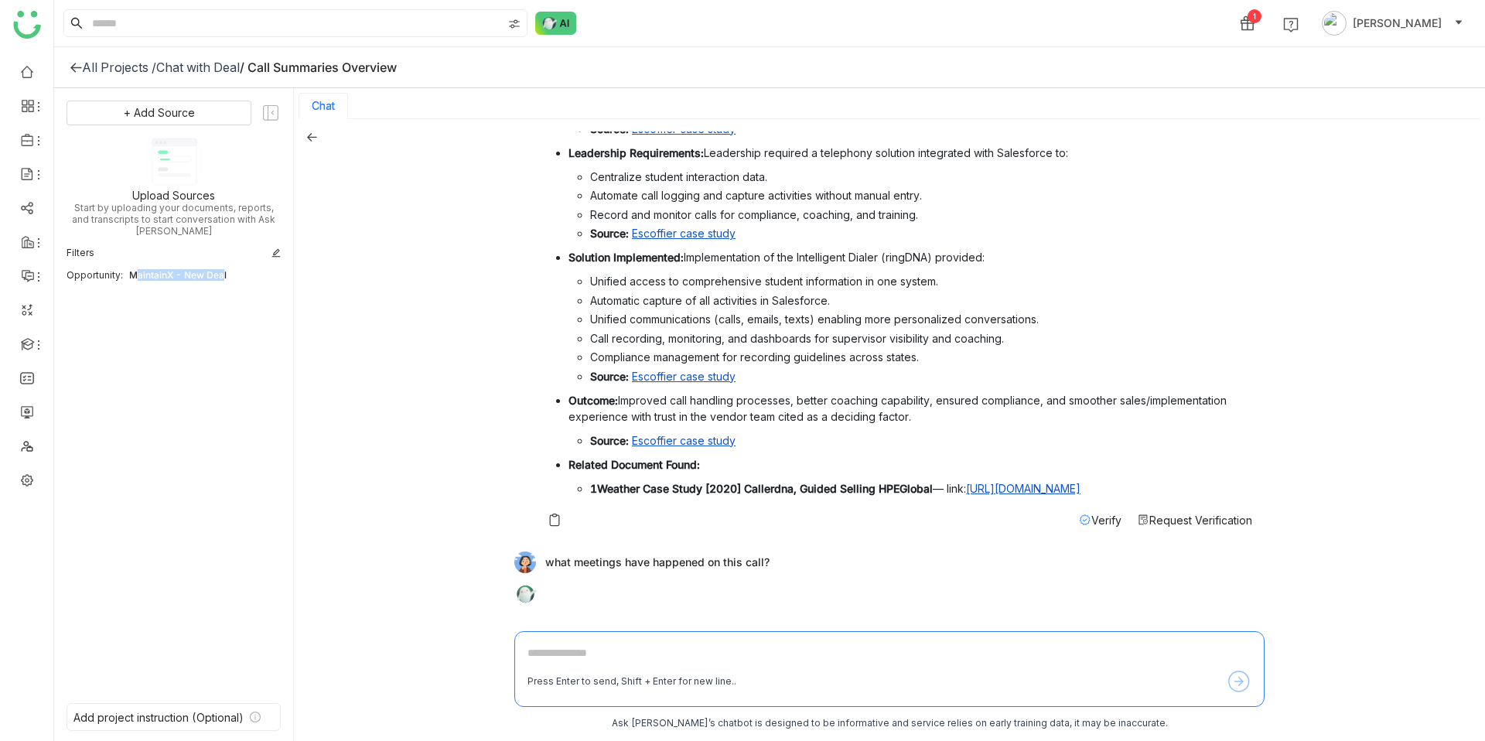
drag, startPoint x: 127, startPoint y: 266, endPoint x: 220, endPoint y: 266, distance: 92.8
click at [220, 269] on div "MaintainX - New Deal" at bounding box center [205, 275] width 152 height 12
click at [85, 269] on div "Opportunity:" at bounding box center [94, 275] width 56 height 12
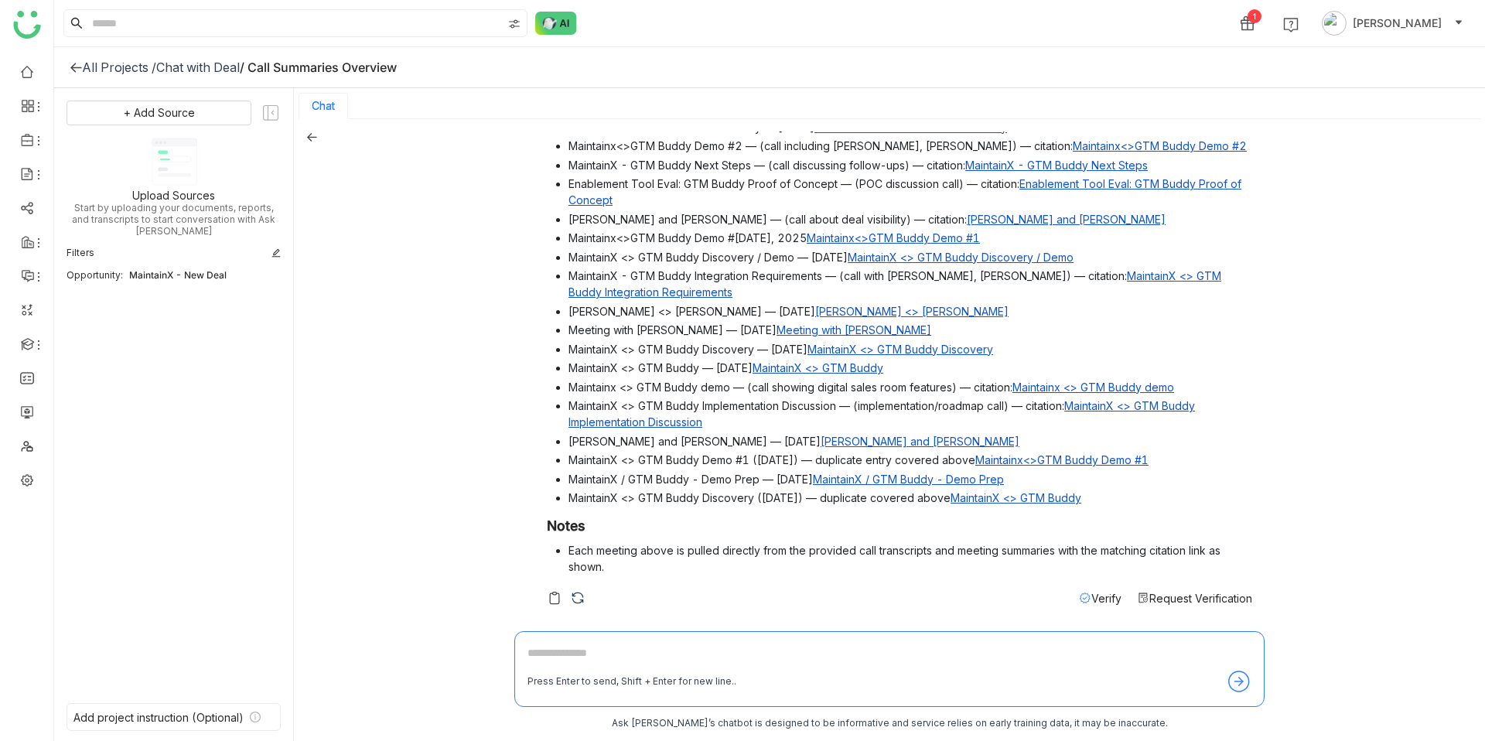
scroll to position [0, 0]
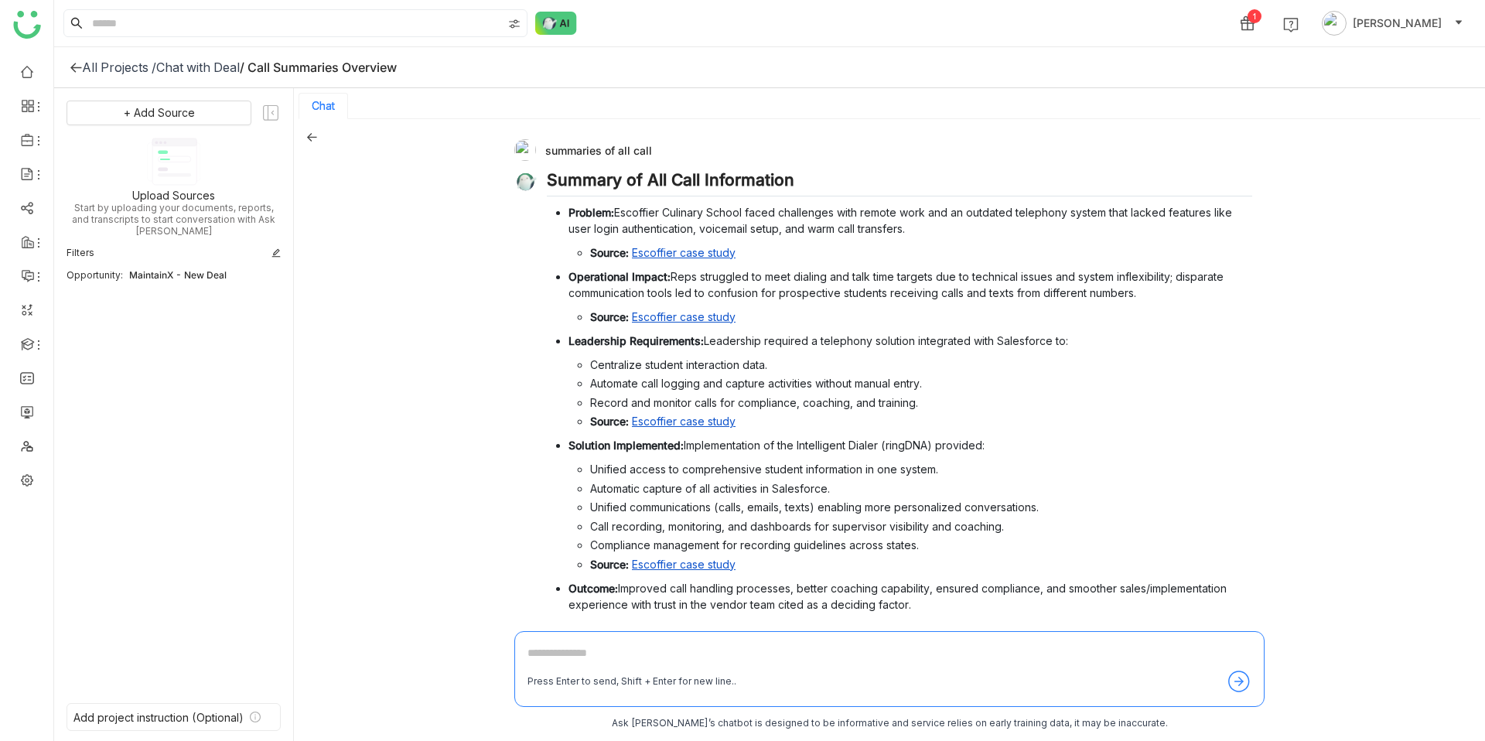
click at [820, 175] on h2 "Summary of All Call Information" at bounding box center [899, 183] width 705 height 26
click at [215, 270] on div "+ Add Source Upload Sources Start by uploading your documents, reports, and tra…" at bounding box center [173, 393] width 214 height 584
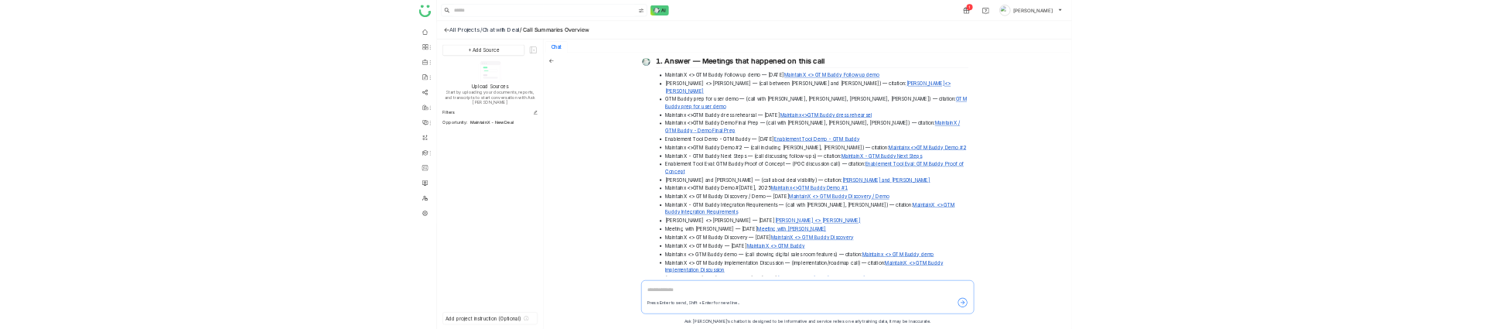
scroll to position [828, 0]
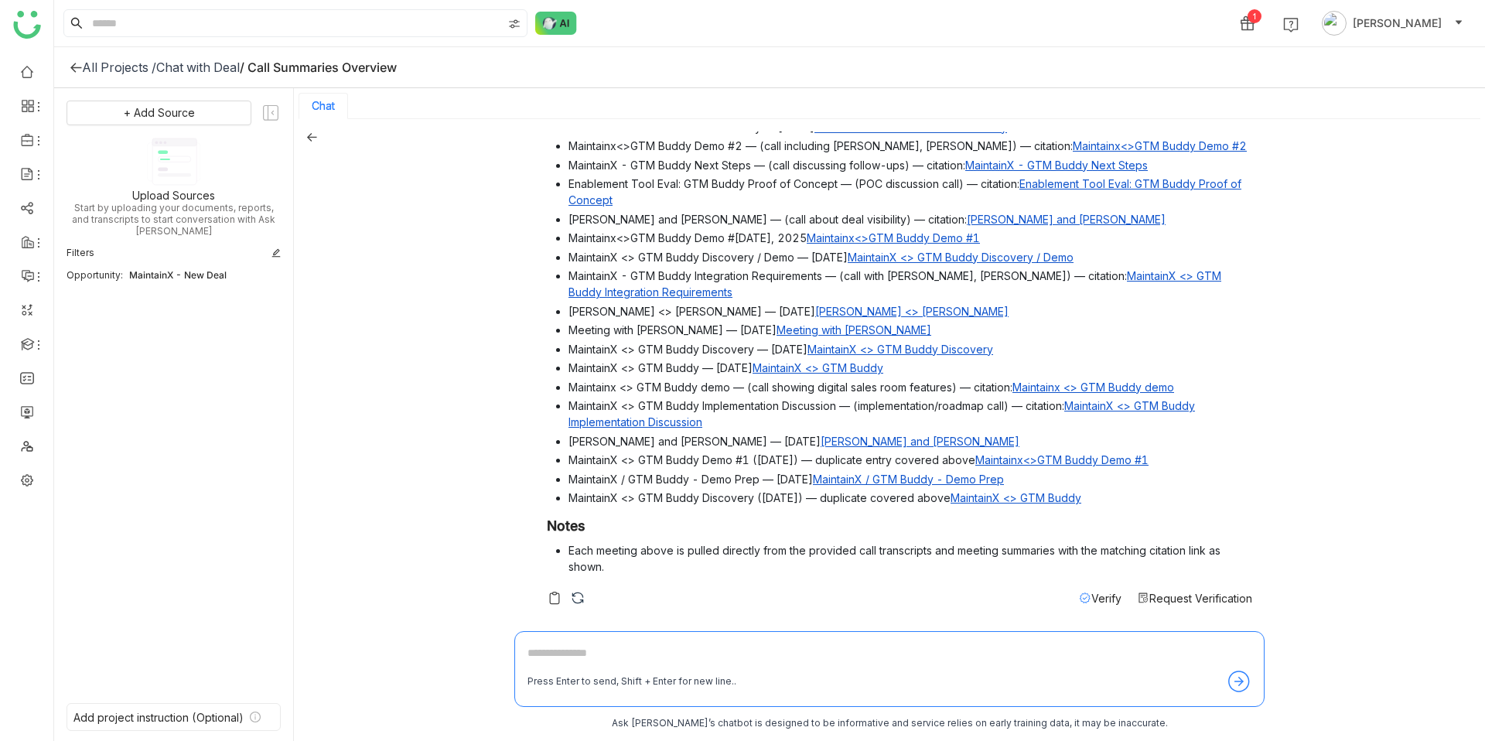
click at [195, 66] on div "Chat with Deal" at bounding box center [198, 67] width 84 height 15
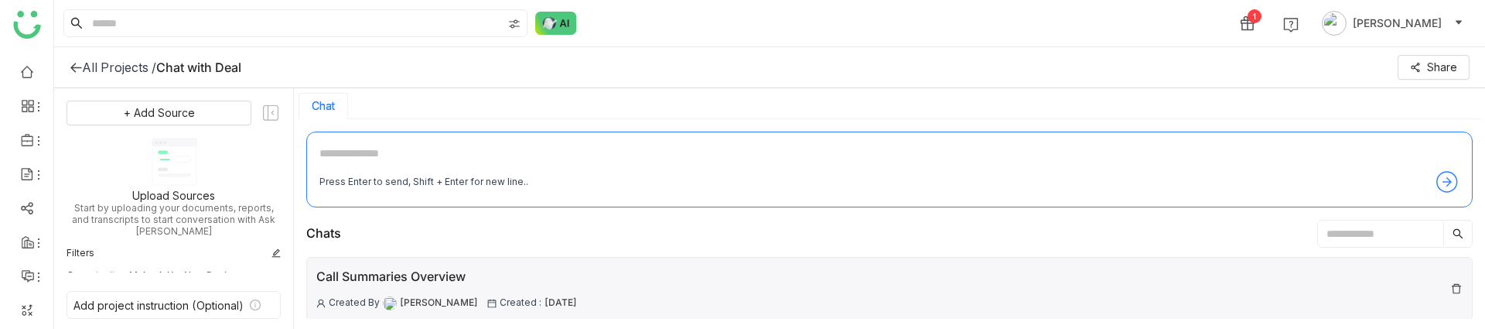
click at [680, 283] on div "Call Summaries Overview Created By [PERSON_NAME] Created : [DATE]" at bounding box center [889, 288] width 1166 height 63
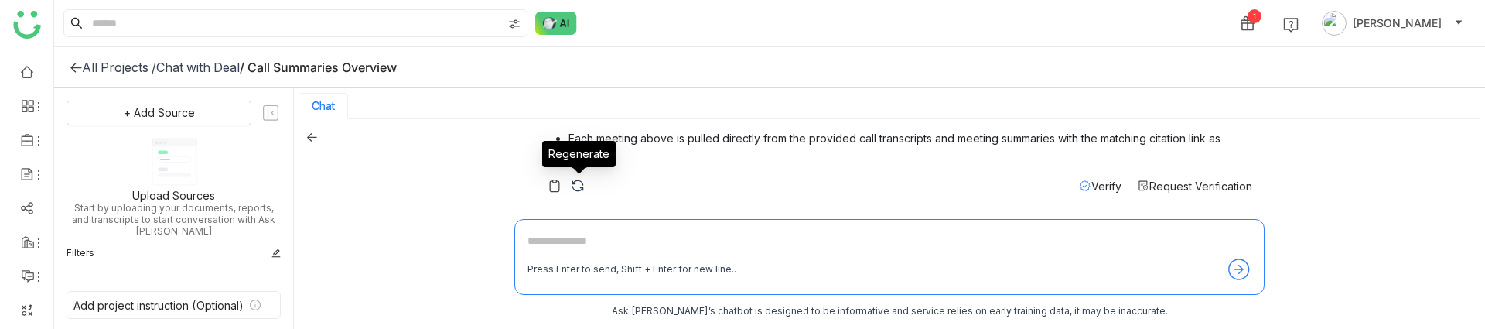
click at [571, 192] on img at bounding box center [577, 185] width 15 height 15
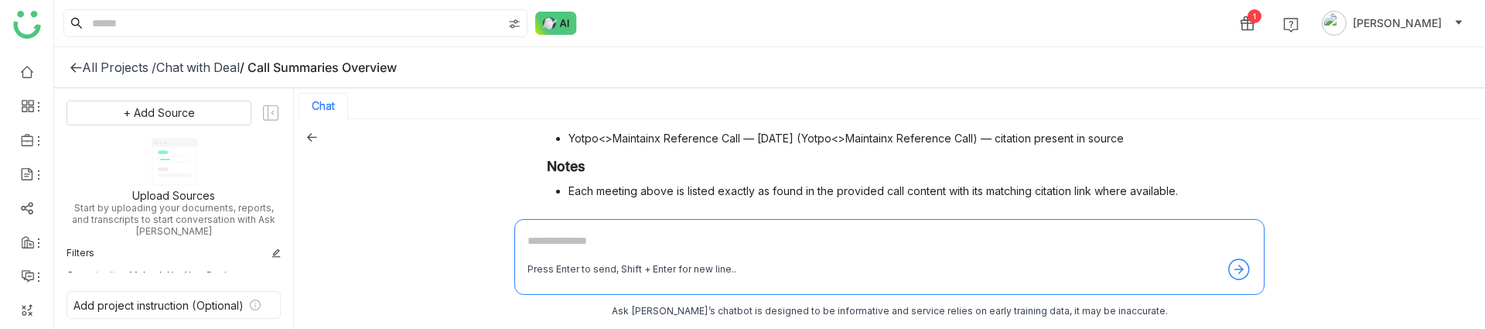
scroll to position [1262, 0]
